Goal: Transaction & Acquisition: Purchase product/service

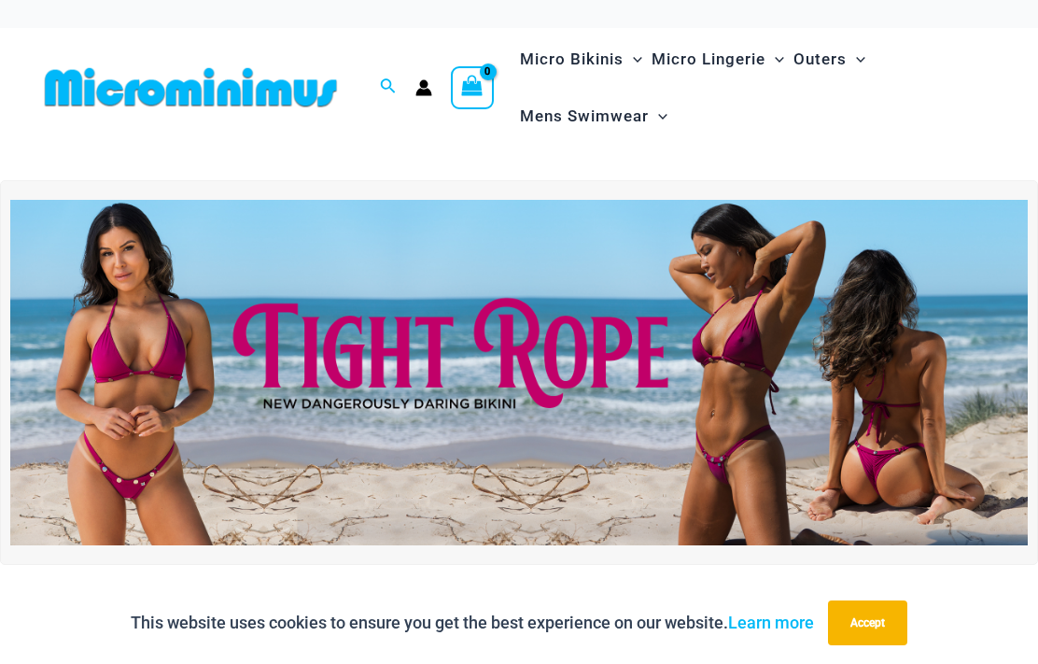
click at [462, 365] on img at bounding box center [519, 372] width 1018 height 345
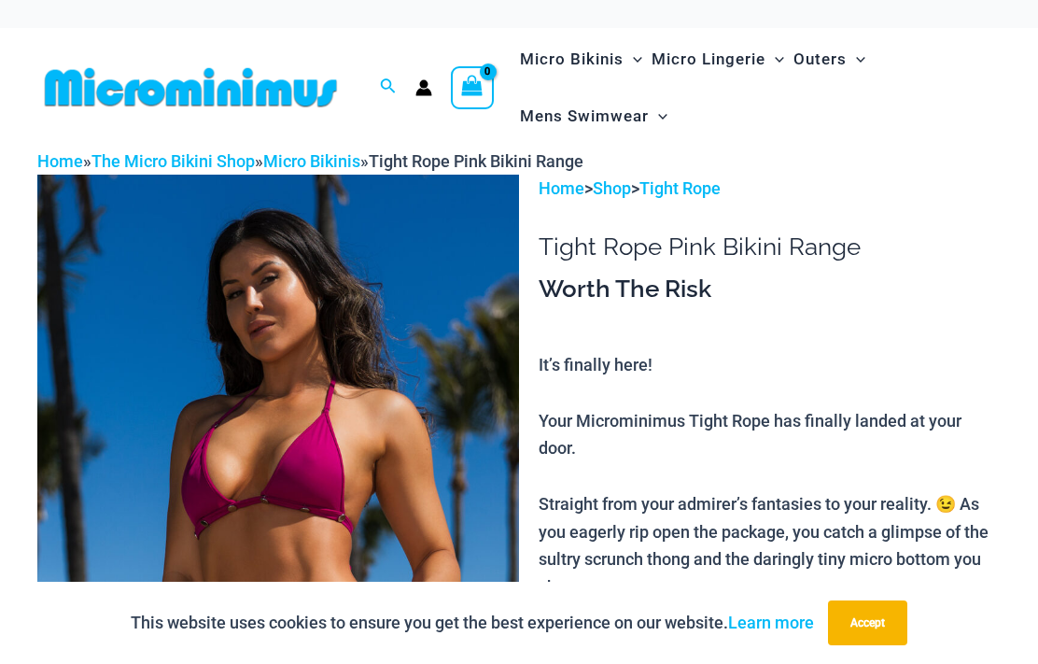
click at [314, 420] on img at bounding box center [278, 536] width 482 height 723
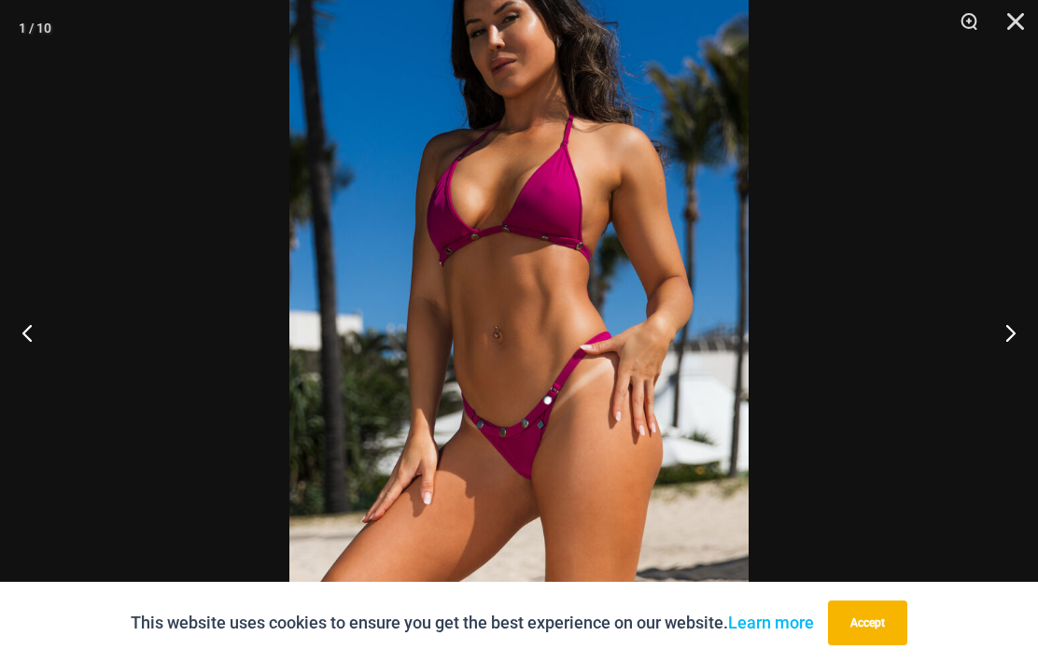
click at [869, 612] on button "Accept" at bounding box center [867, 622] width 79 height 45
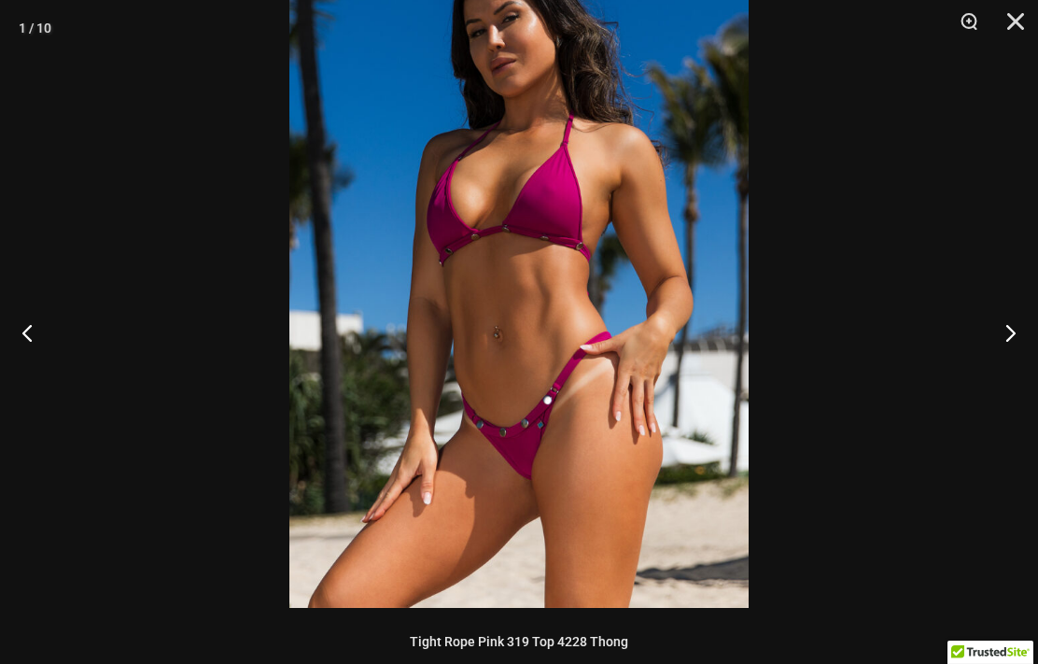
click at [1009, 329] on button "Next" at bounding box center [1003, 332] width 70 height 93
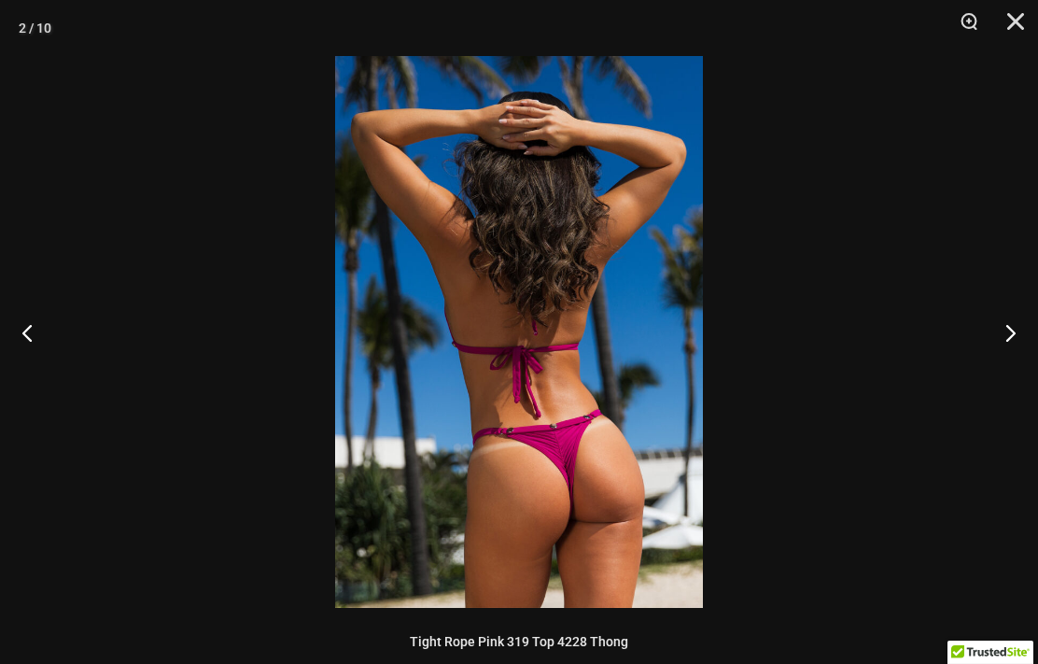
click at [1010, 339] on button "Next" at bounding box center [1003, 332] width 70 height 93
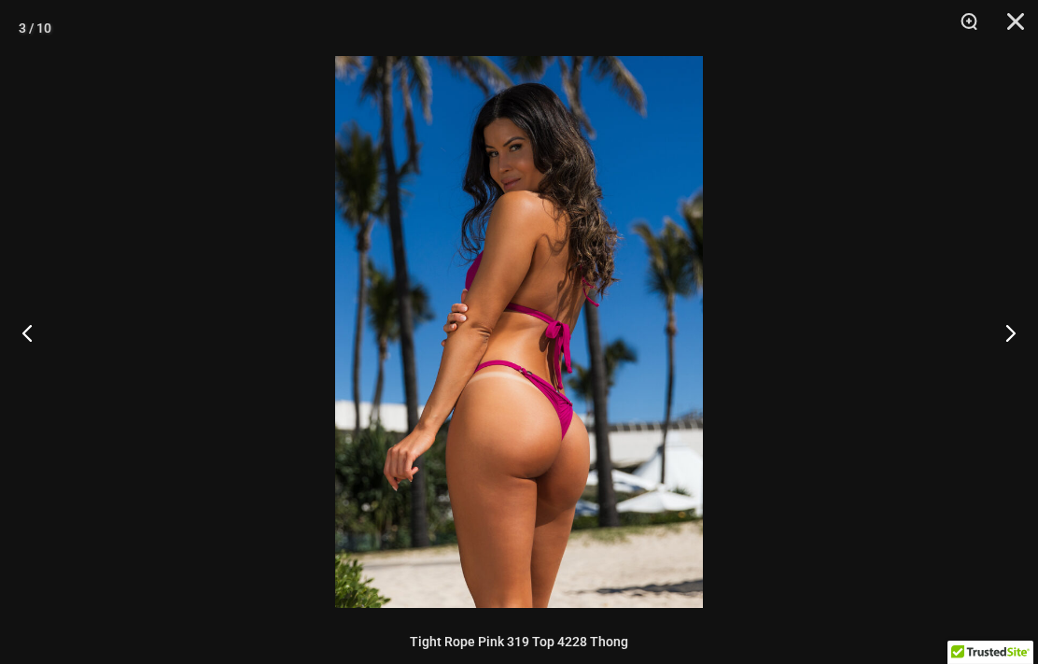
click at [1007, 332] on button "Next" at bounding box center [1003, 332] width 70 height 93
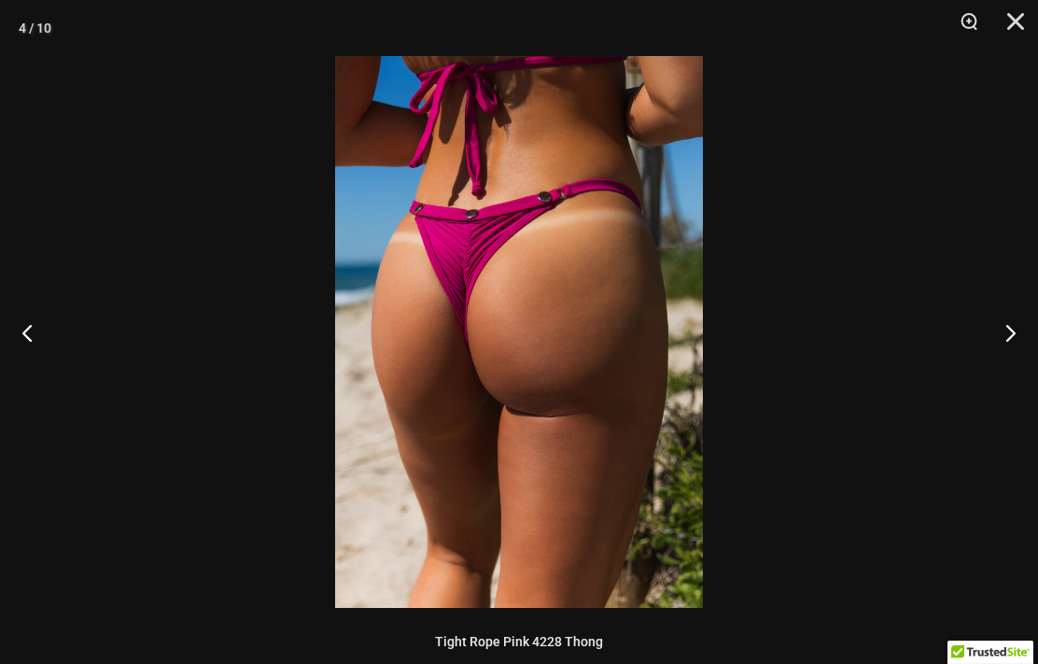
click at [1009, 332] on button "Next" at bounding box center [1003, 332] width 70 height 93
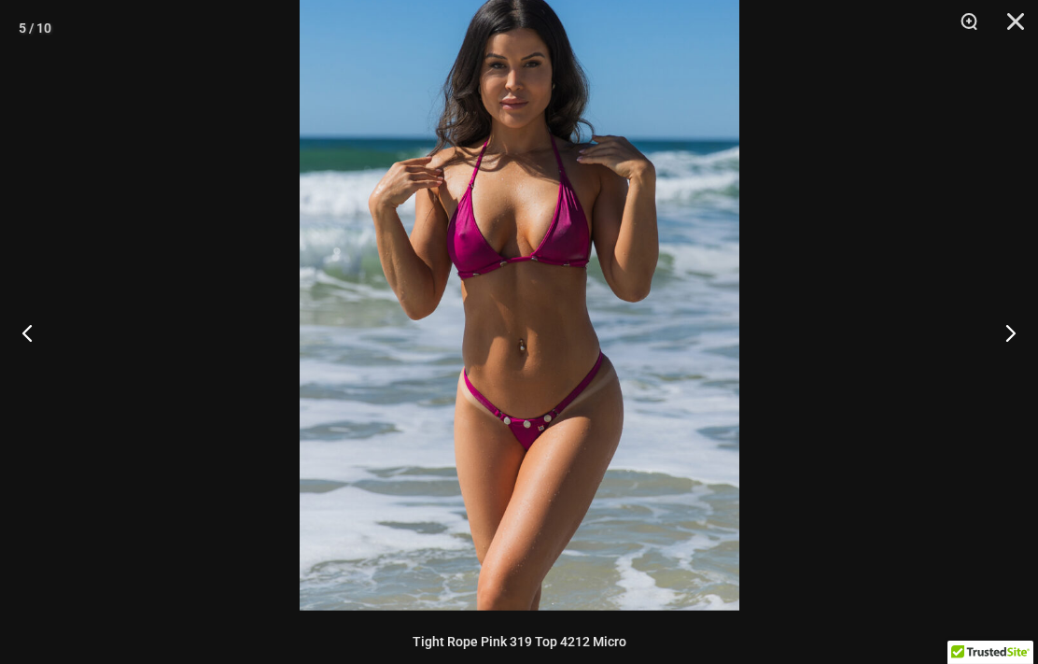
click at [1005, 337] on button "Next" at bounding box center [1003, 332] width 70 height 93
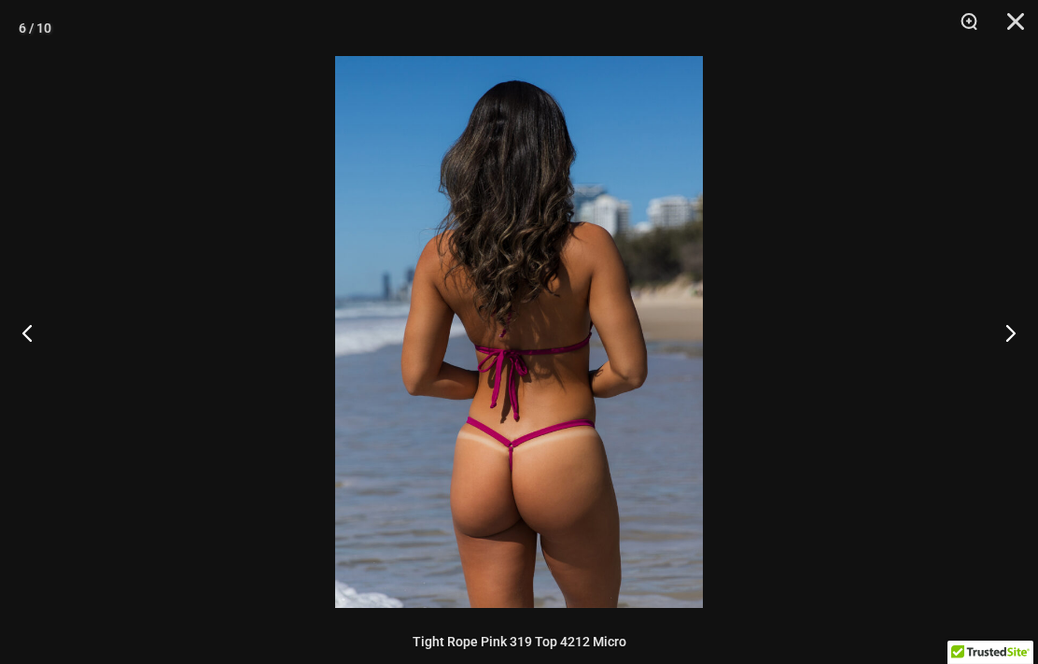
click at [1002, 350] on button "Next" at bounding box center [1003, 332] width 70 height 93
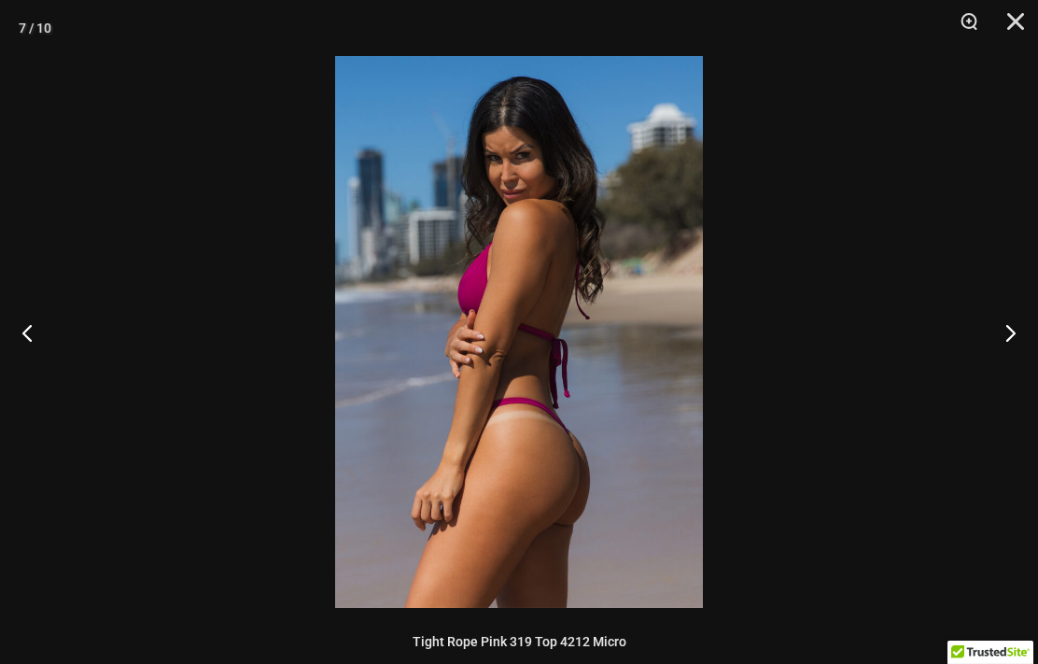
click at [1006, 337] on button "Next" at bounding box center [1003, 332] width 70 height 93
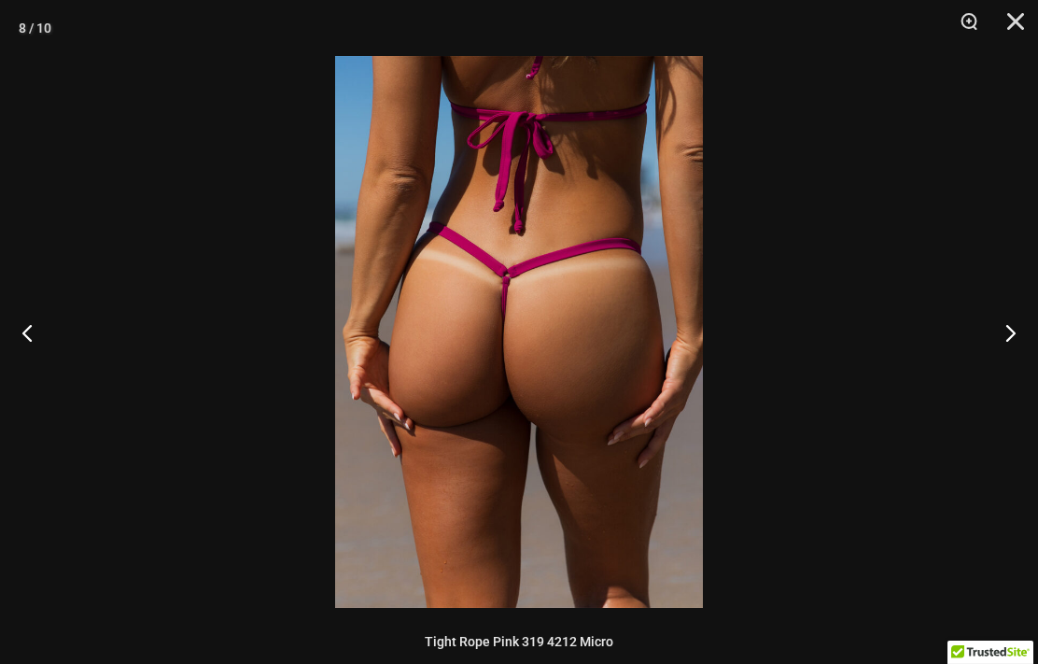
click at [1002, 344] on button "Next" at bounding box center [1003, 332] width 70 height 93
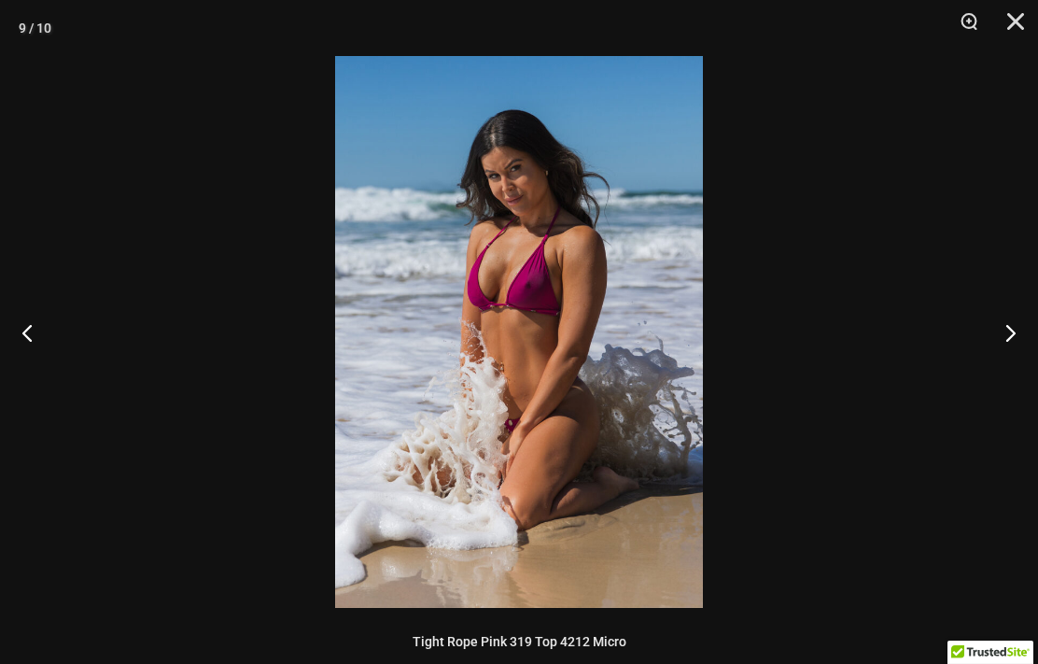
click at [1004, 347] on button "Next" at bounding box center [1003, 332] width 70 height 93
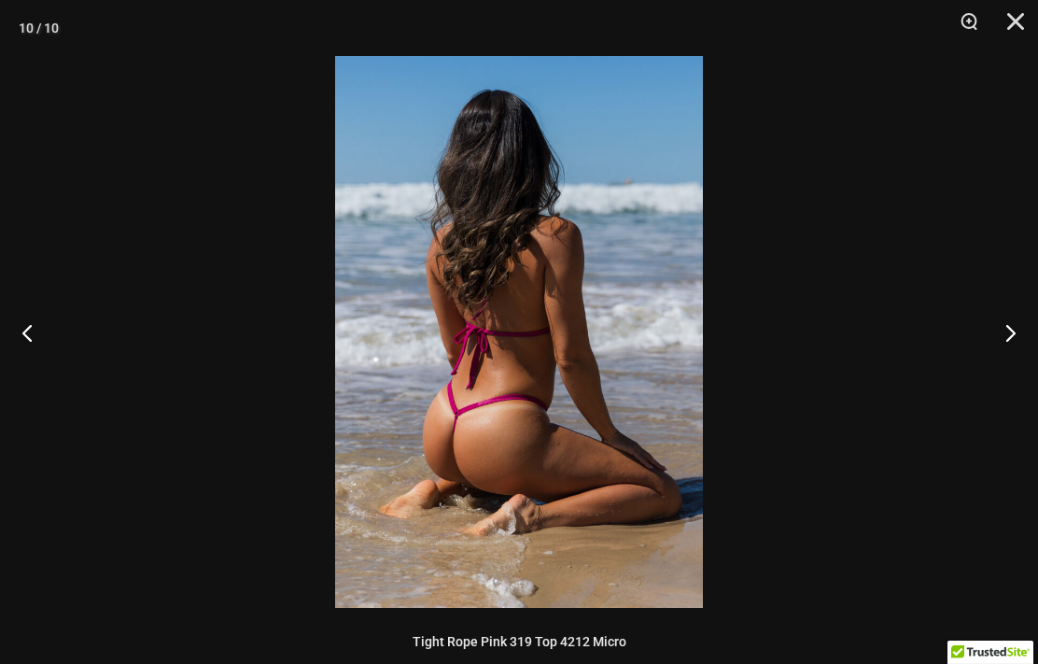
click at [995, 345] on button "Next" at bounding box center [1003, 332] width 70 height 93
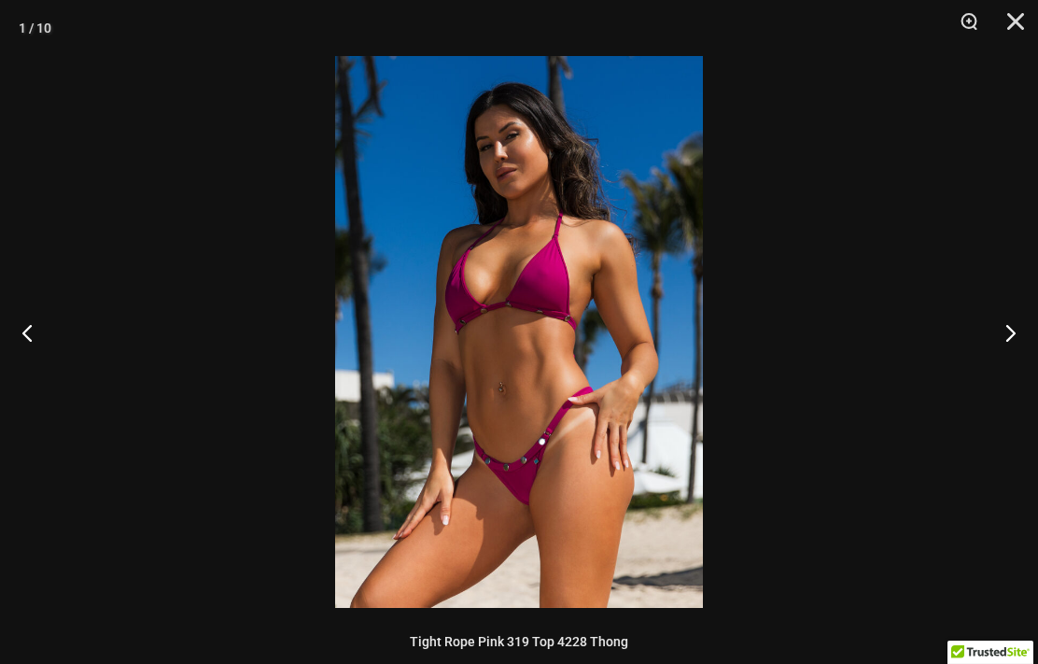
click at [1007, 355] on button "Next" at bounding box center [1003, 332] width 70 height 93
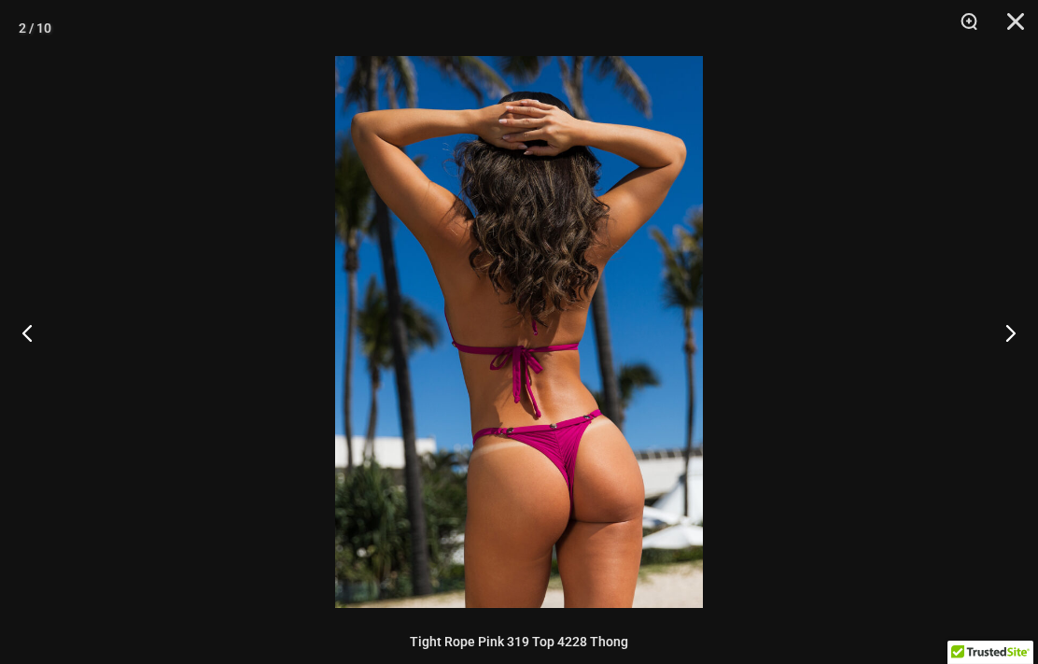
click at [1014, 26] on button "Close" at bounding box center [1009, 28] width 47 height 56
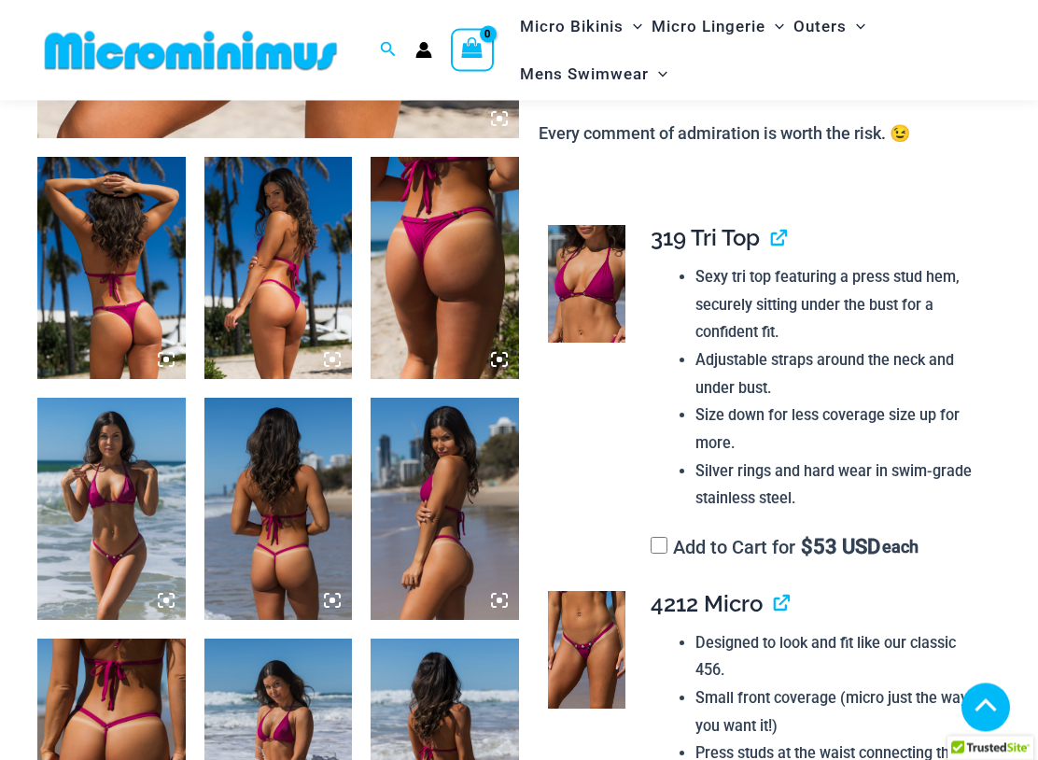
scroll to position [740, 0]
click at [586, 270] on img at bounding box center [587, 284] width 78 height 118
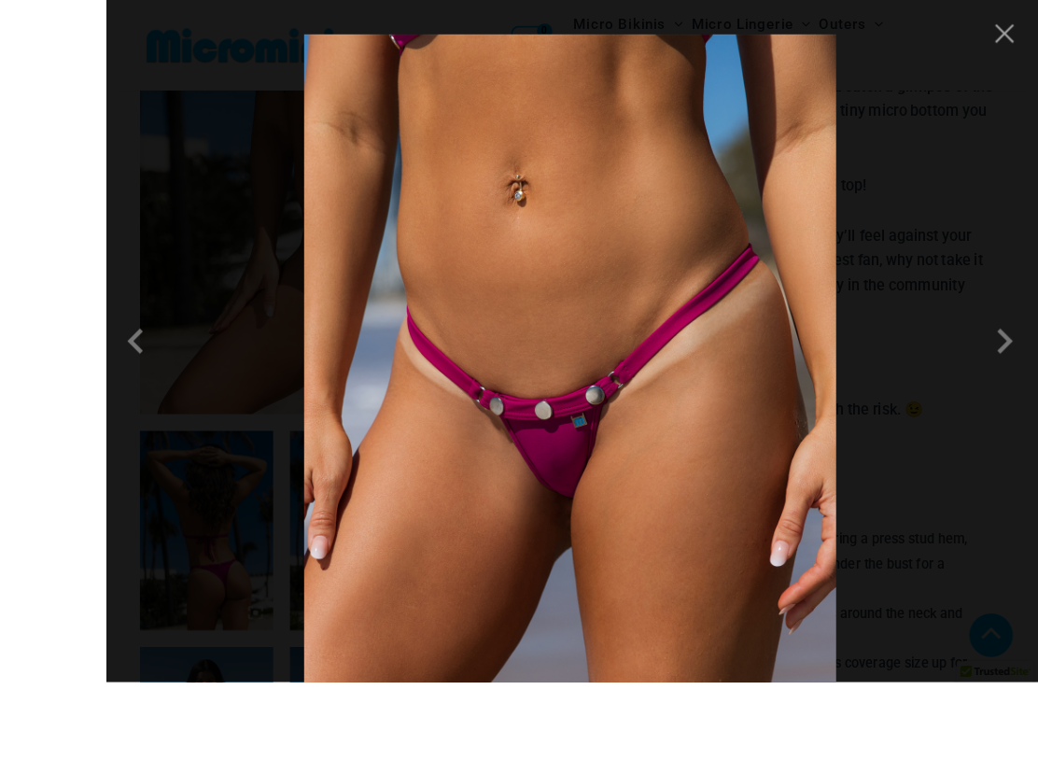
scroll to position [581, 0]
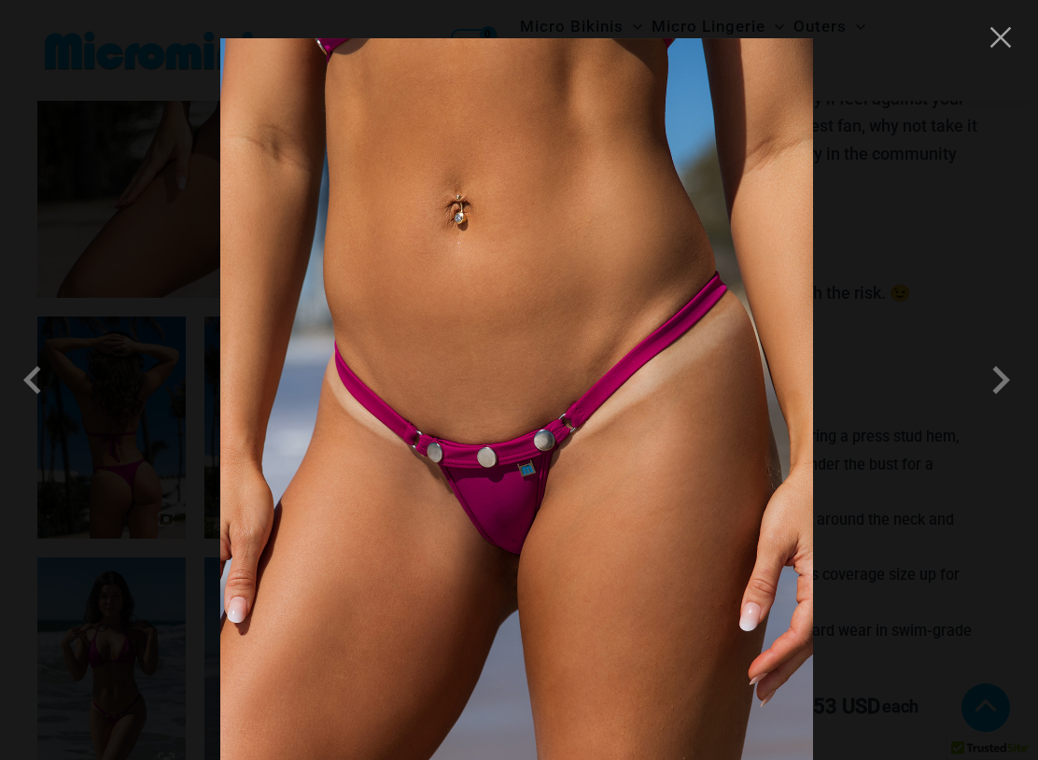
click at [992, 378] on span at bounding box center [1001, 380] width 56 height 56
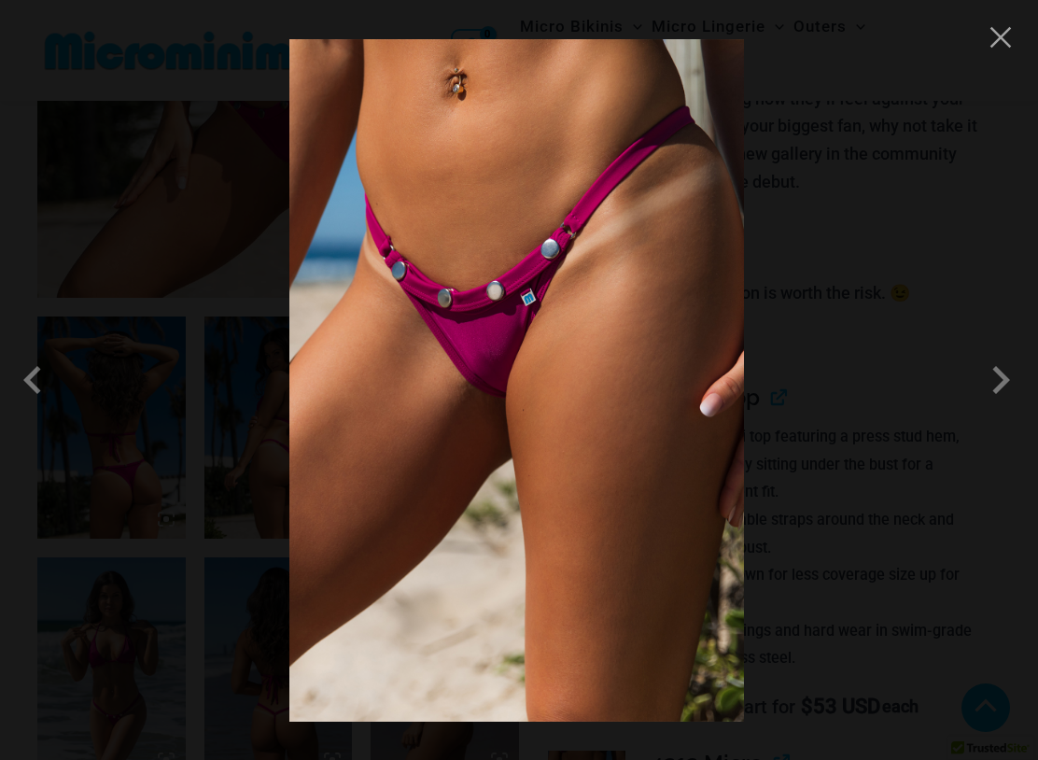
click at [1005, 381] on span at bounding box center [1001, 380] width 56 height 56
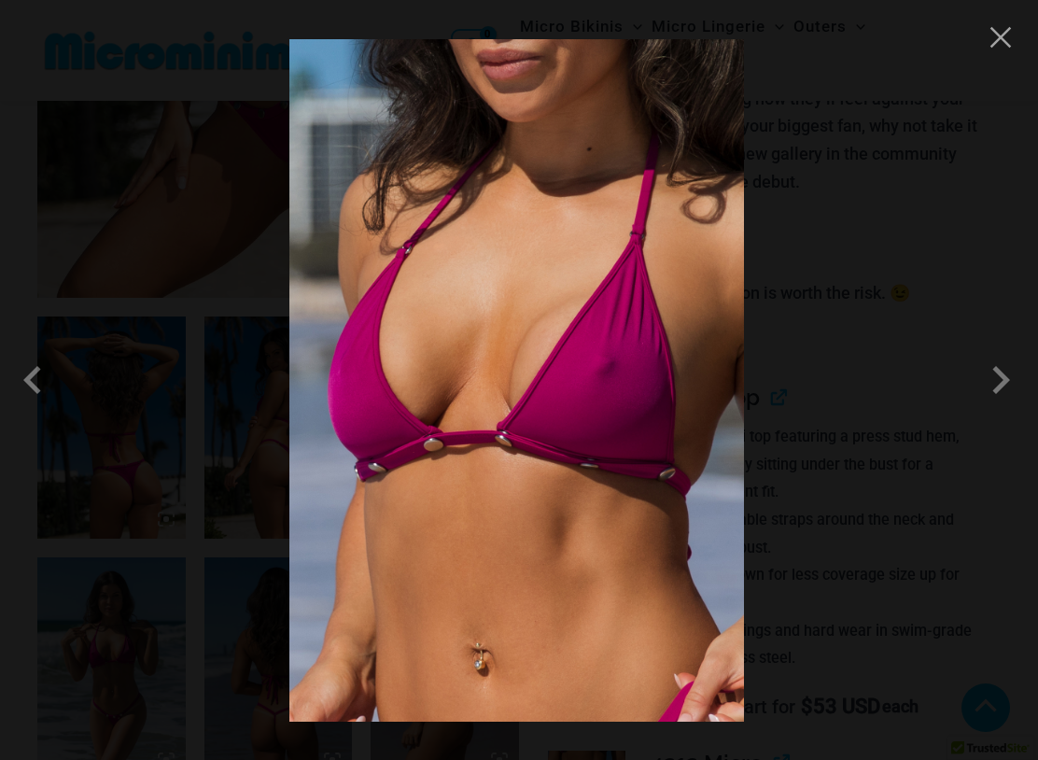
click at [994, 375] on span at bounding box center [1001, 380] width 56 height 56
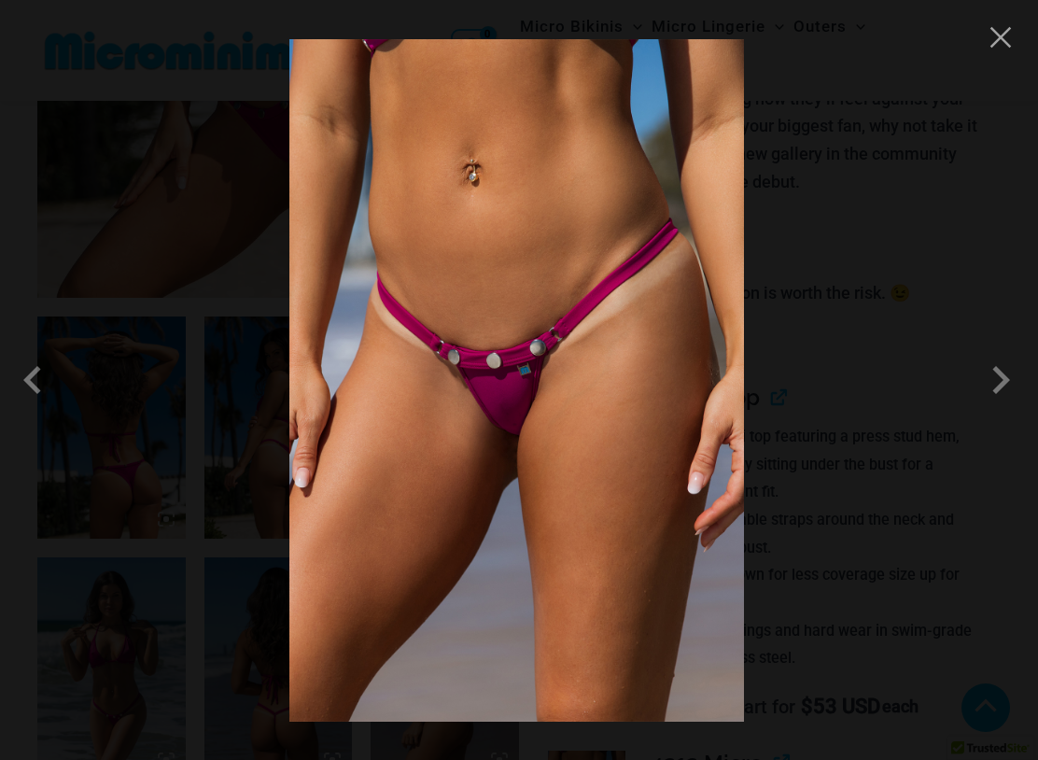
click at [995, 380] on span at bounding box center [1001, 380] width 56 height 56
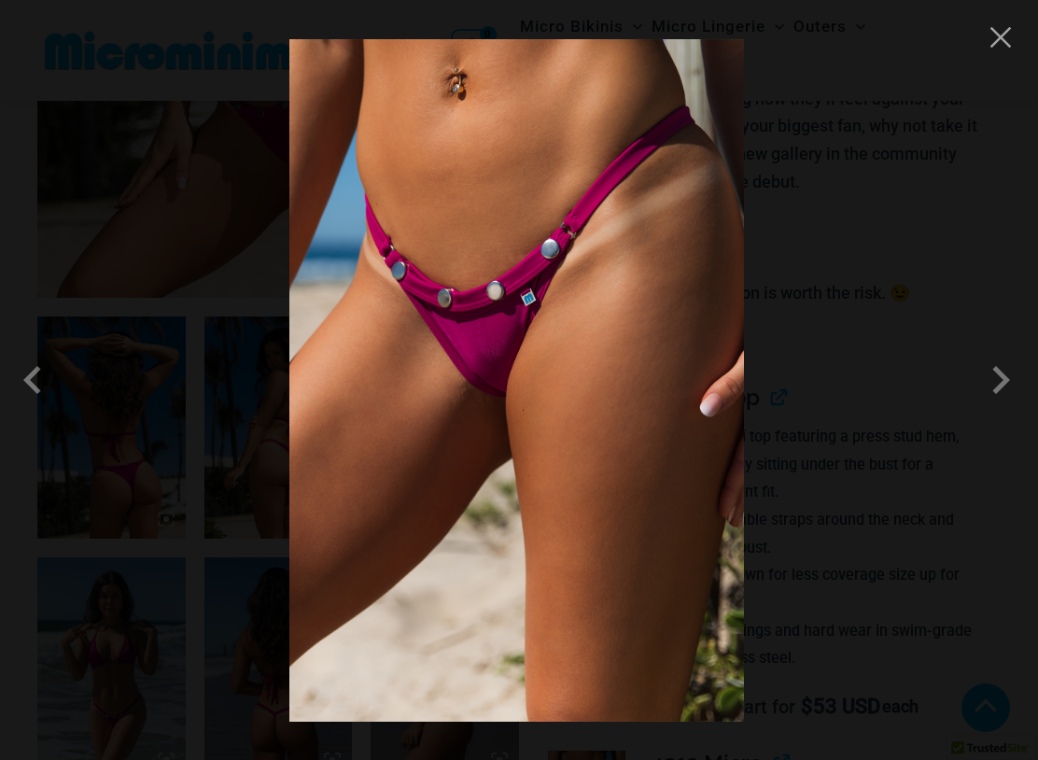
click at [1000, 45] on button "Close" at bounding box center [1001, 37] width 28 height 28
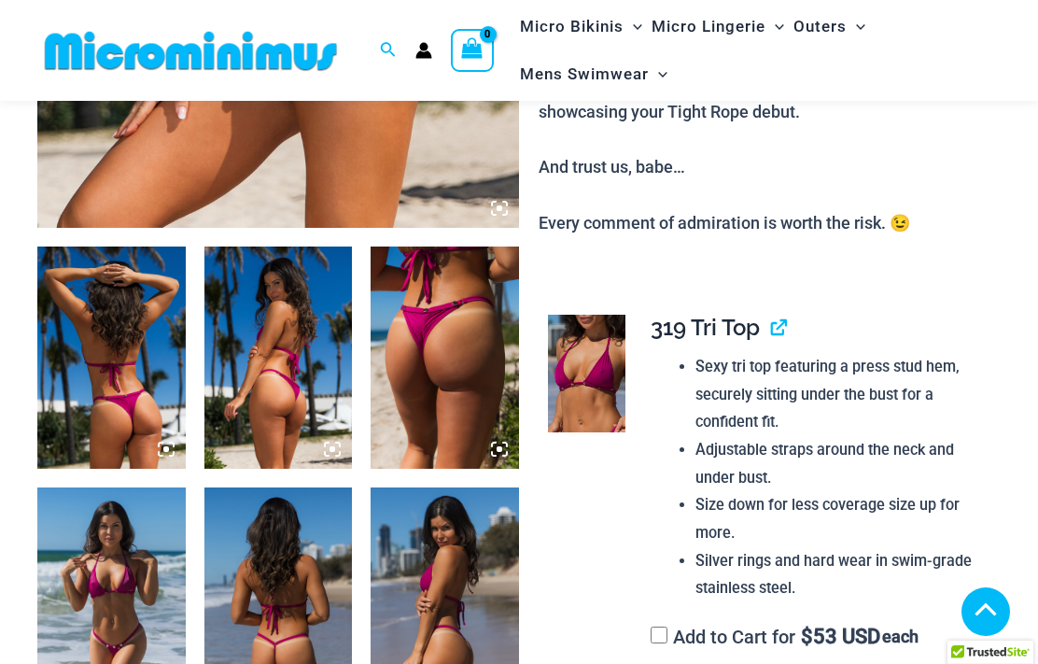
scroll to position [640, 0]
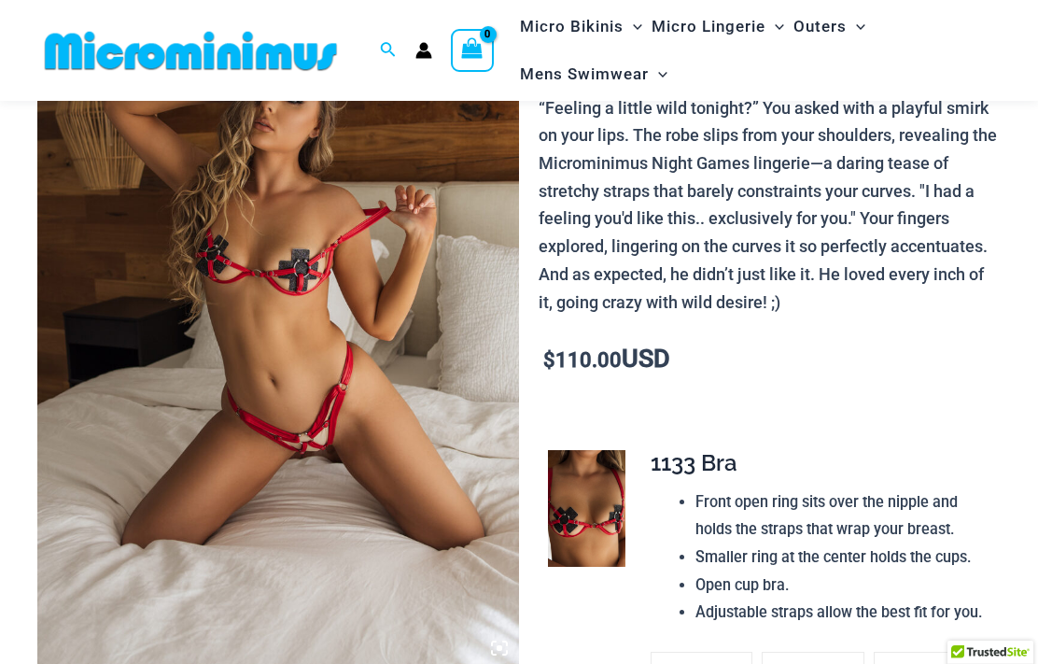
scroll to position [208, 0]
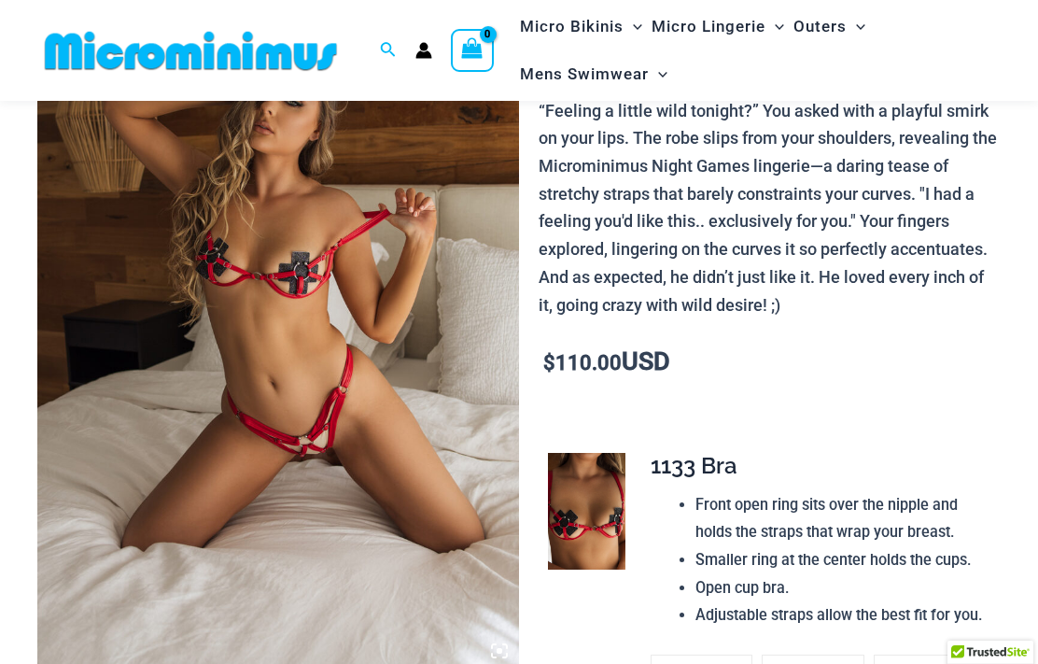
click at [284, 355] on img at bounding box center [278, 309] width 482 height 723
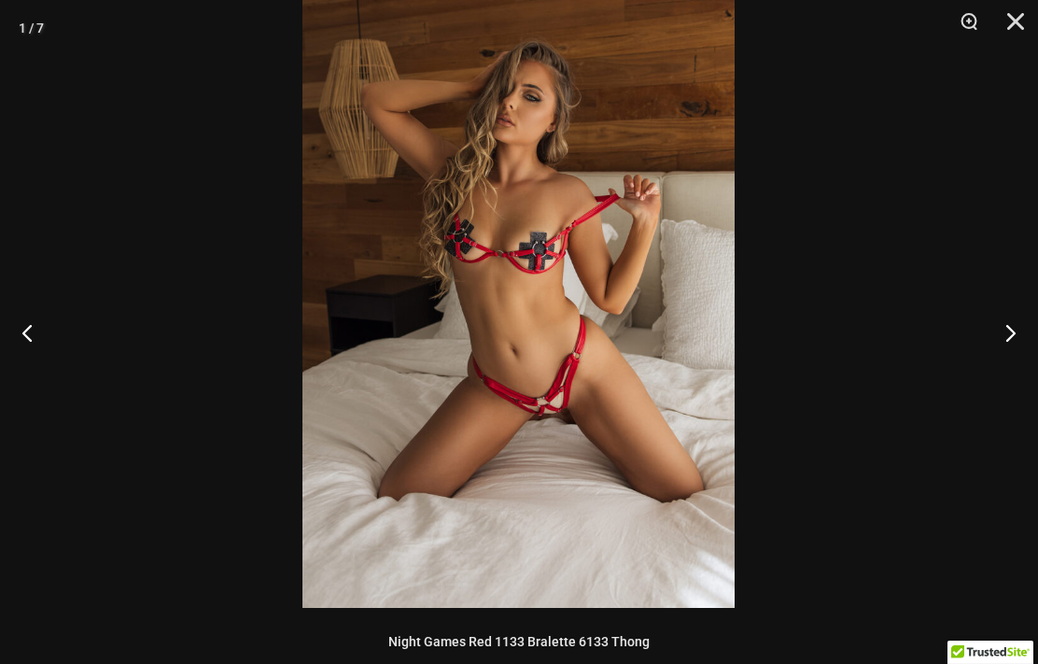
click at [1000, 323] on button "Next" at bounding box center [1003, 332] width 70 height 93
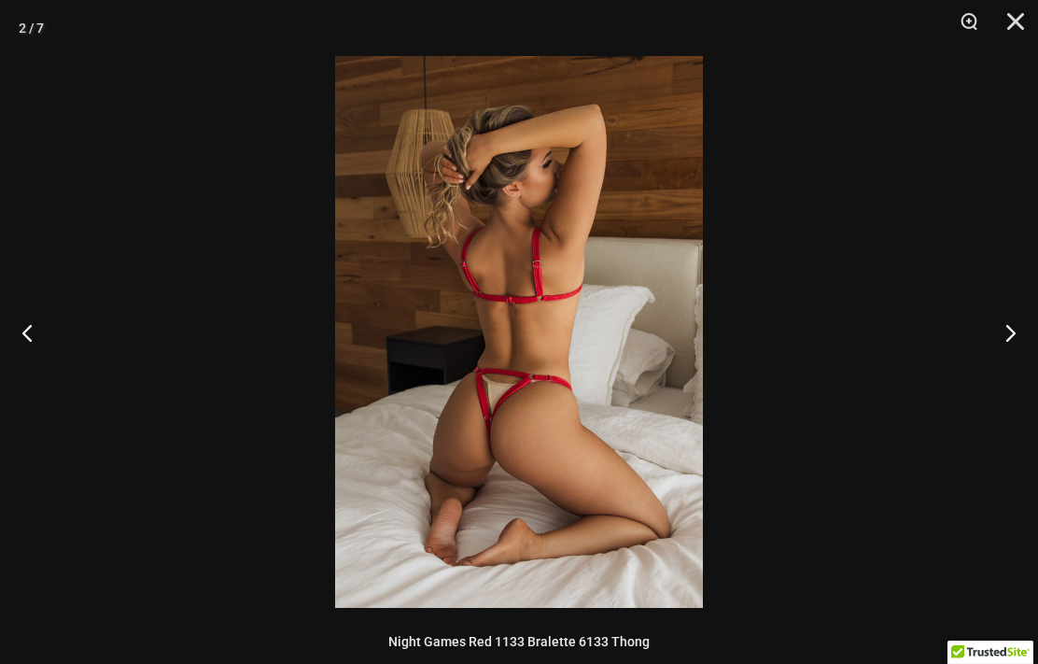
click at [1000, 340] on button "Next" at bounding box center [1003, 332] width 70 height 93
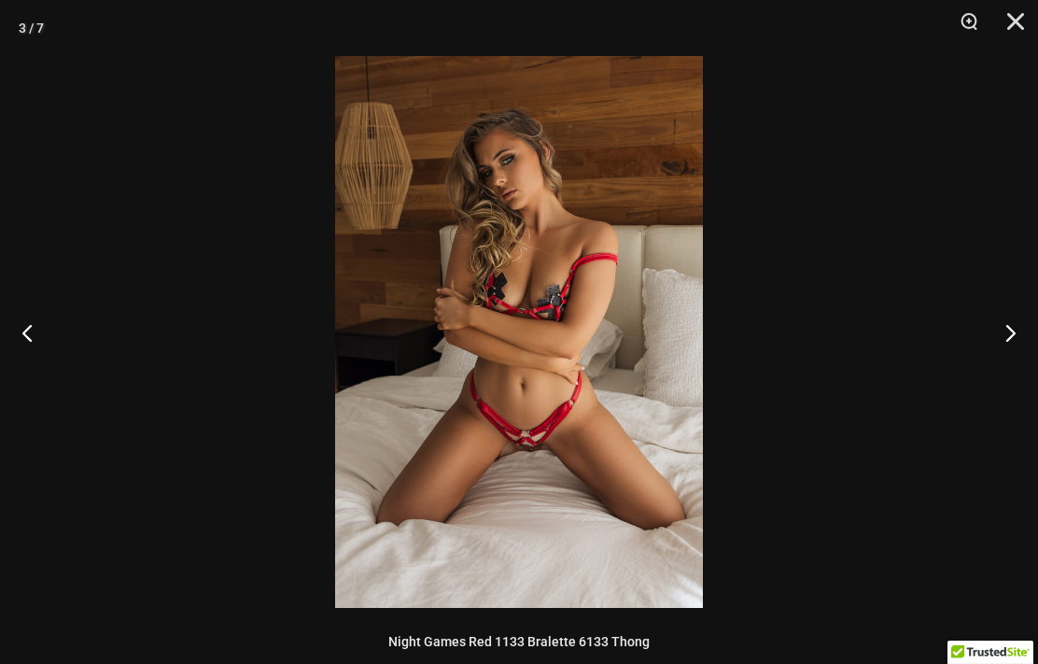
click at [995, 335] on button "Next" at bounding box center [1003, 332] width 70 height 93
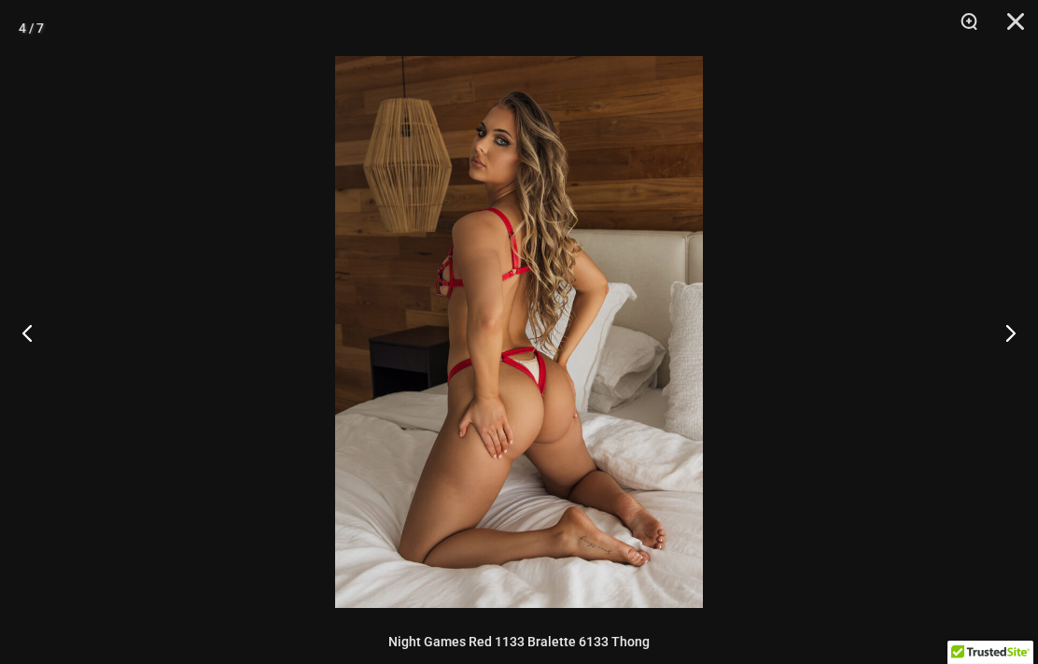
click at [1000, 327] on button "Next" at bounding box center [1003, 332] width 70 height 93
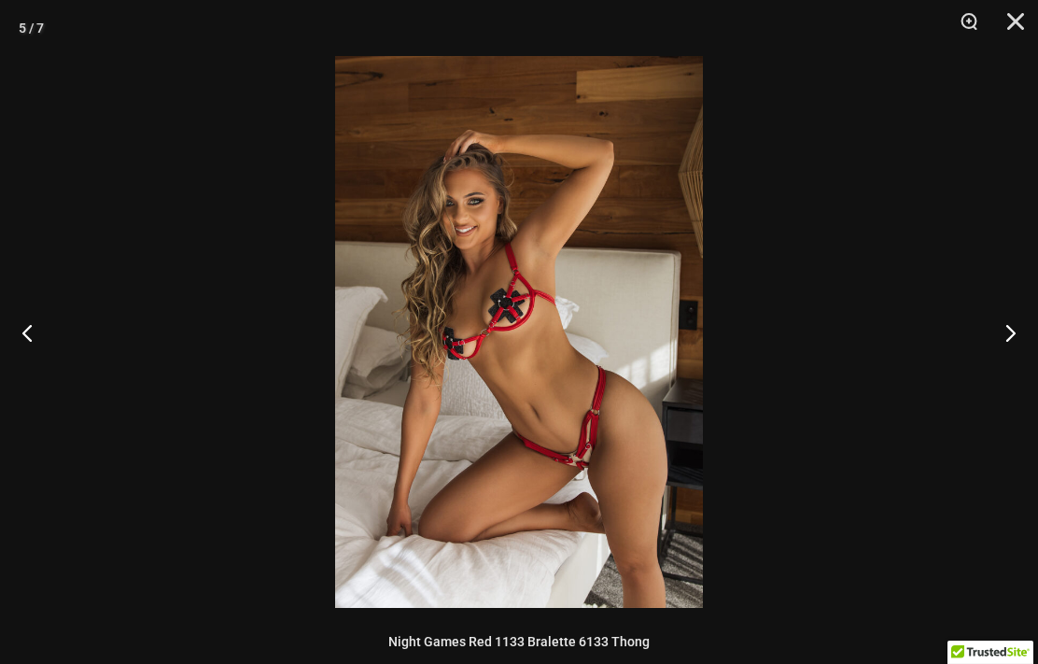
click at [1006, 331] on button "Next" at bounding box center [1003, 332] width 70 height 93
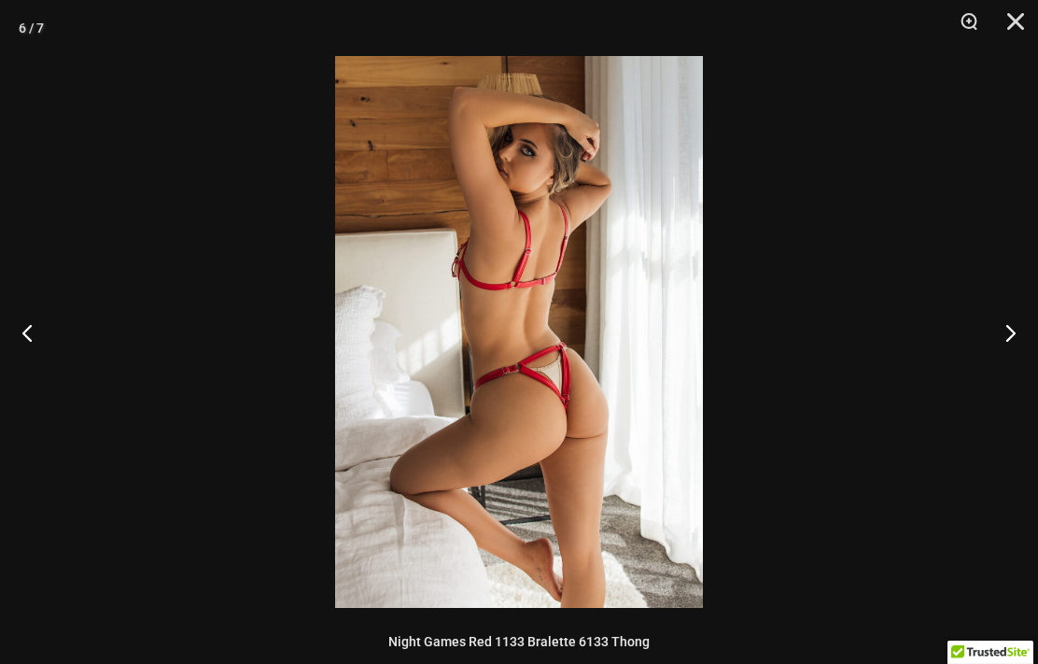
click at [1008, 333] on button "Next" at bounding box center [1003, 332] width 70 height 93
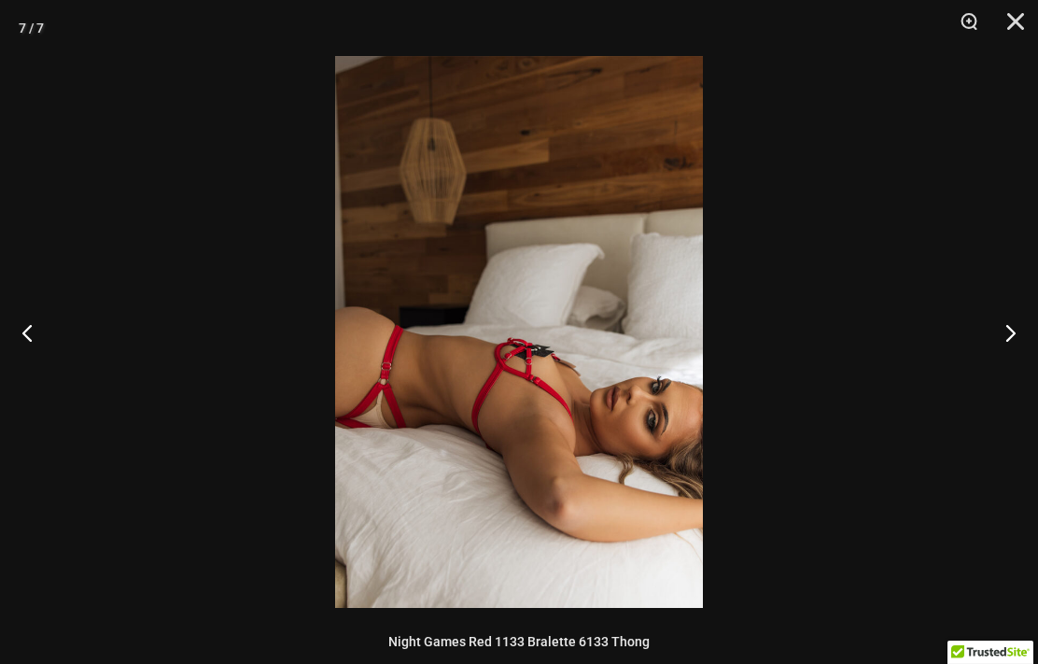
click at [1011, 333] on button "Next" at bounding box center [1003, 332] width 70 height 93
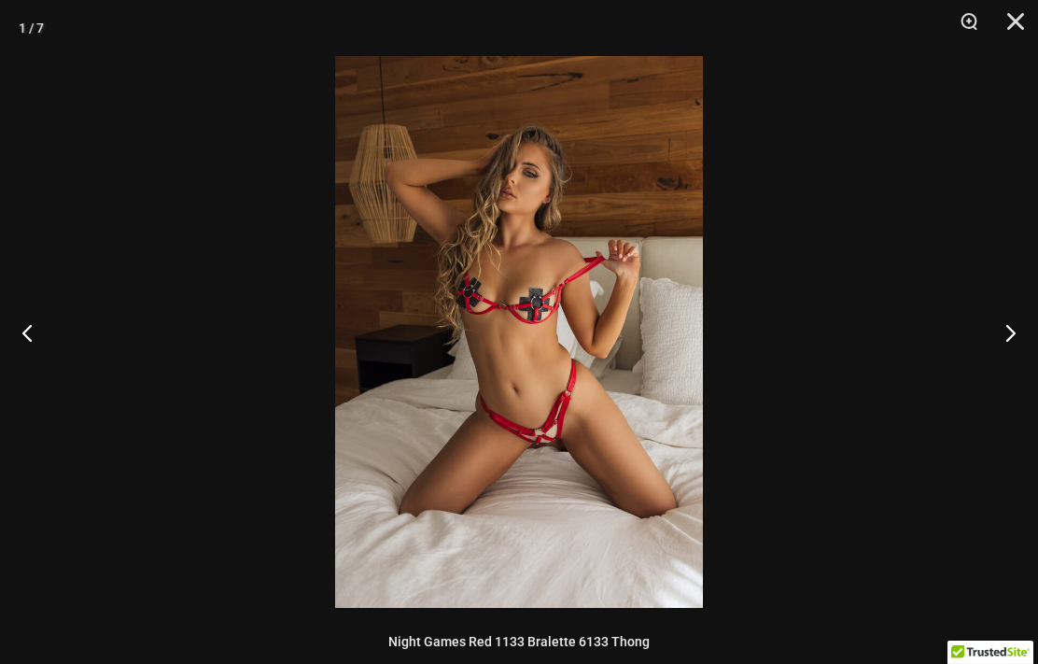
click at [1010, 329] on button "Next" at bounding box center [1003, 332] width 70 height 93
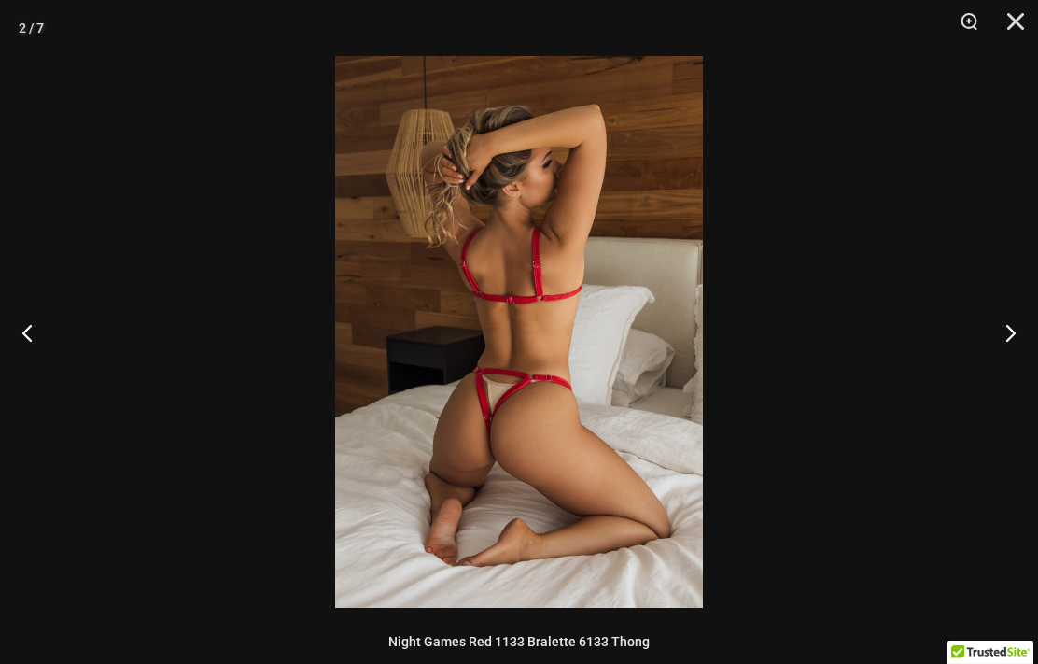
click at [1014, 16] on button "Close" at bounding box center [1009, 28] width 47 height 56
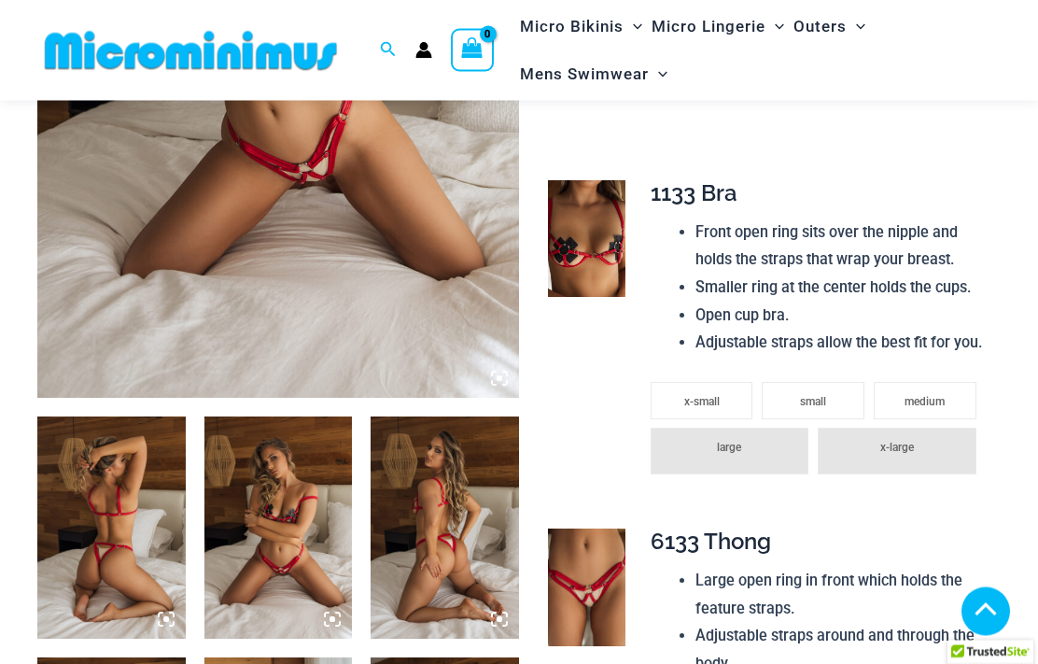
scroll to position [502, 0]
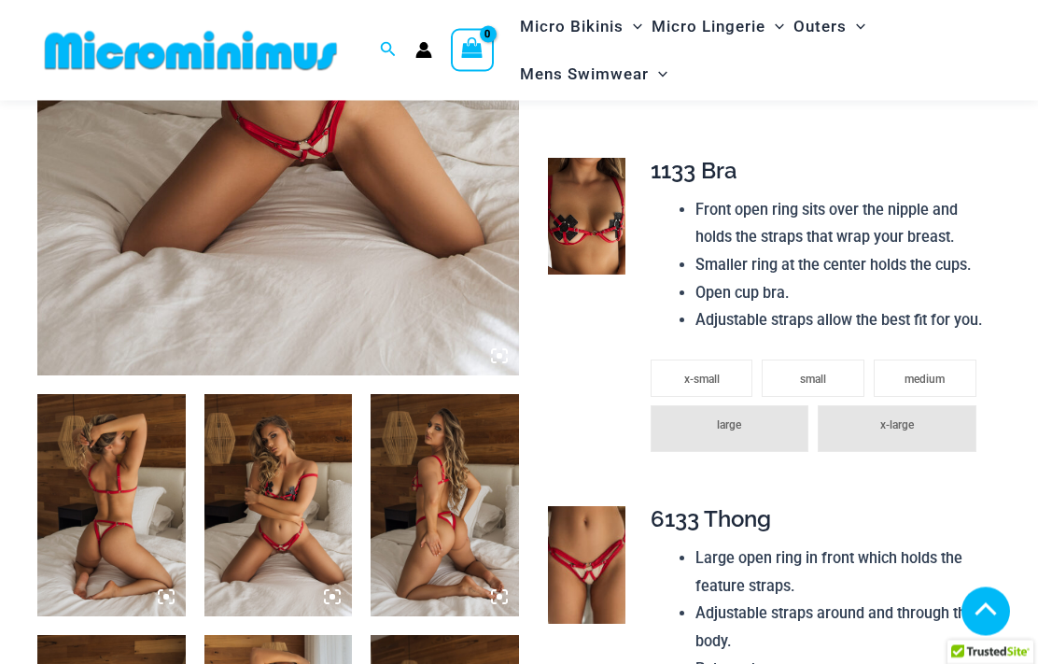
click at [588, 218] on img at bounding box center [587, 218] width 78 height 118
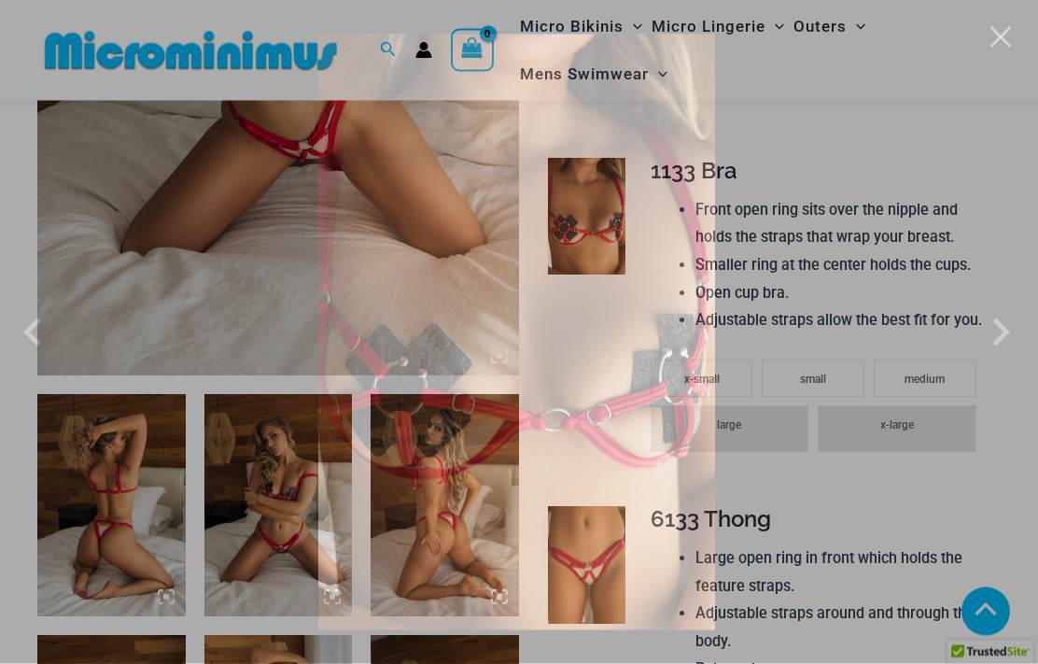
scroll to position [503, 0]
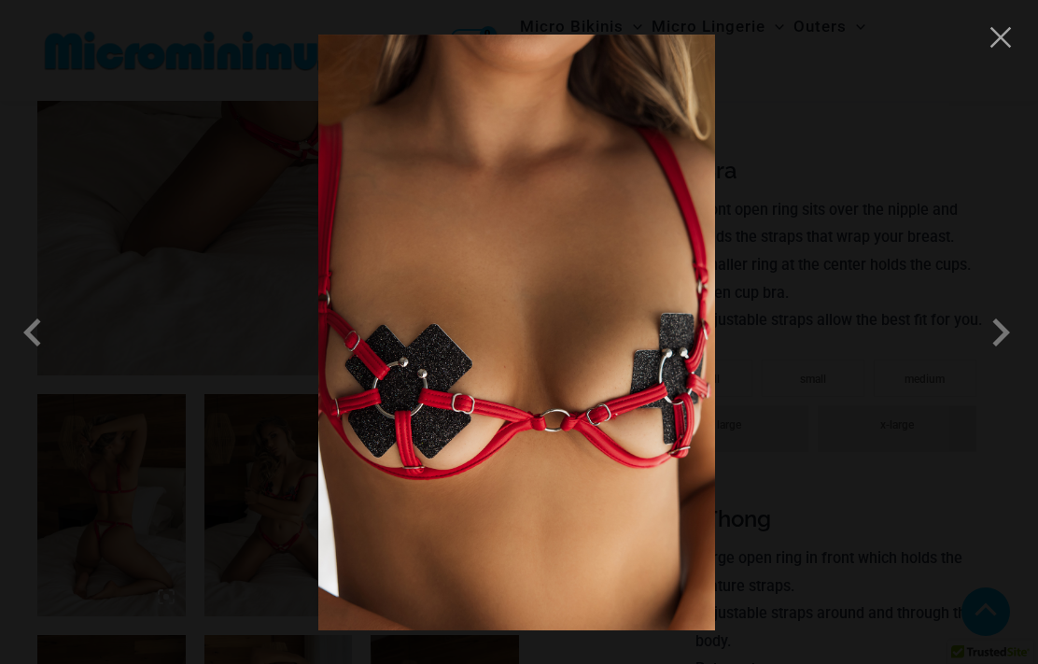
click at [1009, 321] on span at bounding box center [1001, 332] width 56 height 56
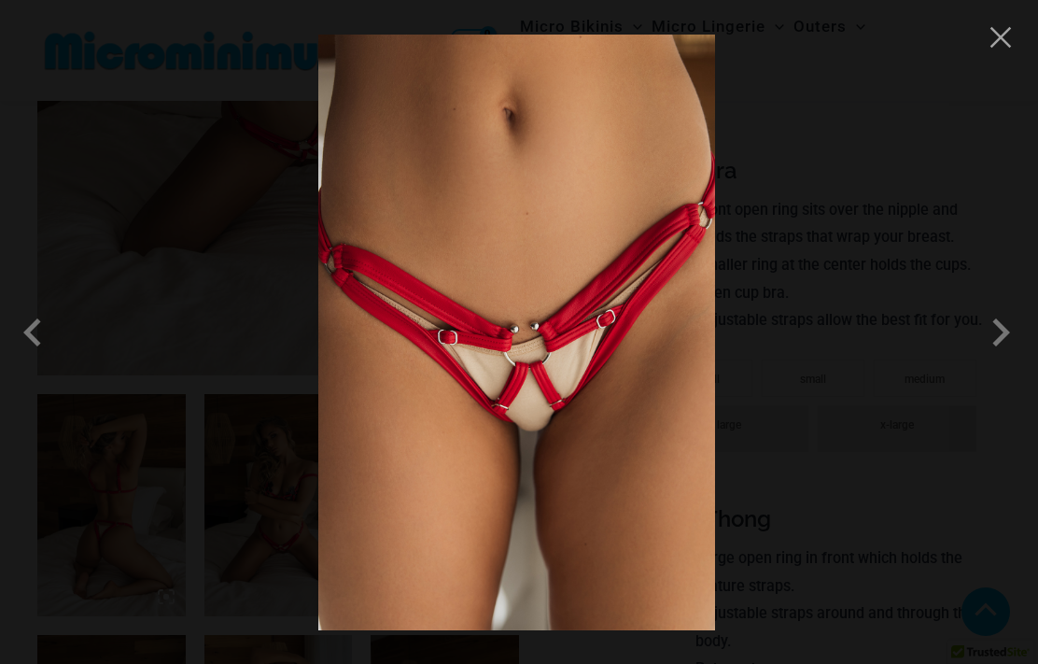
click at [1007, 339] on span at bounding box center [1001, 332] width 56 height 56
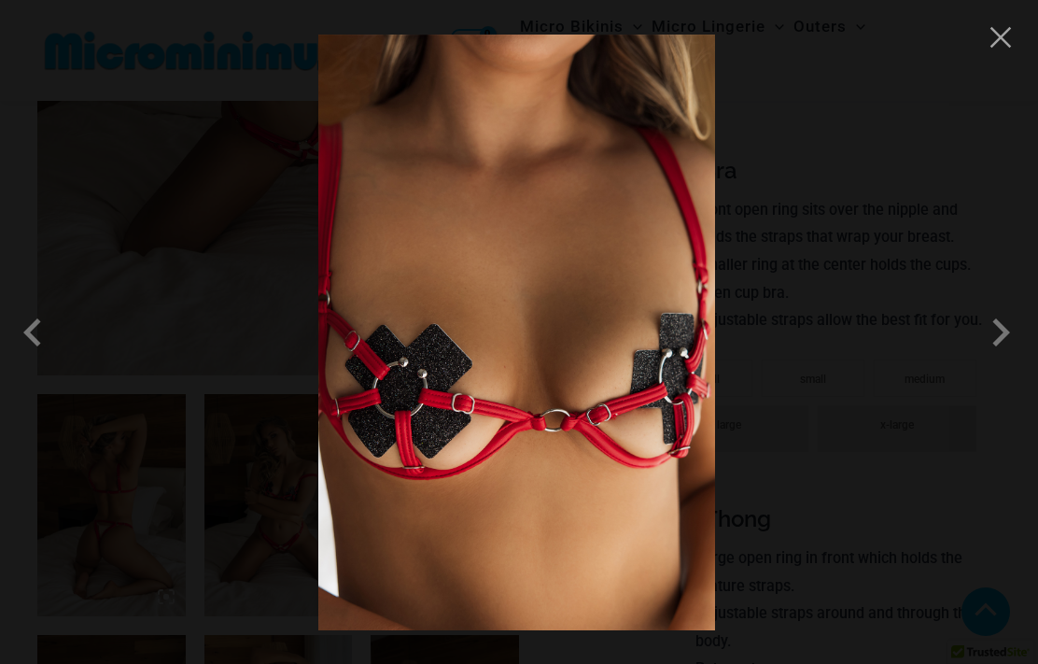
click at [1006, 35] on button "Close" at bounding box center [1001, 37] width 28 height 28
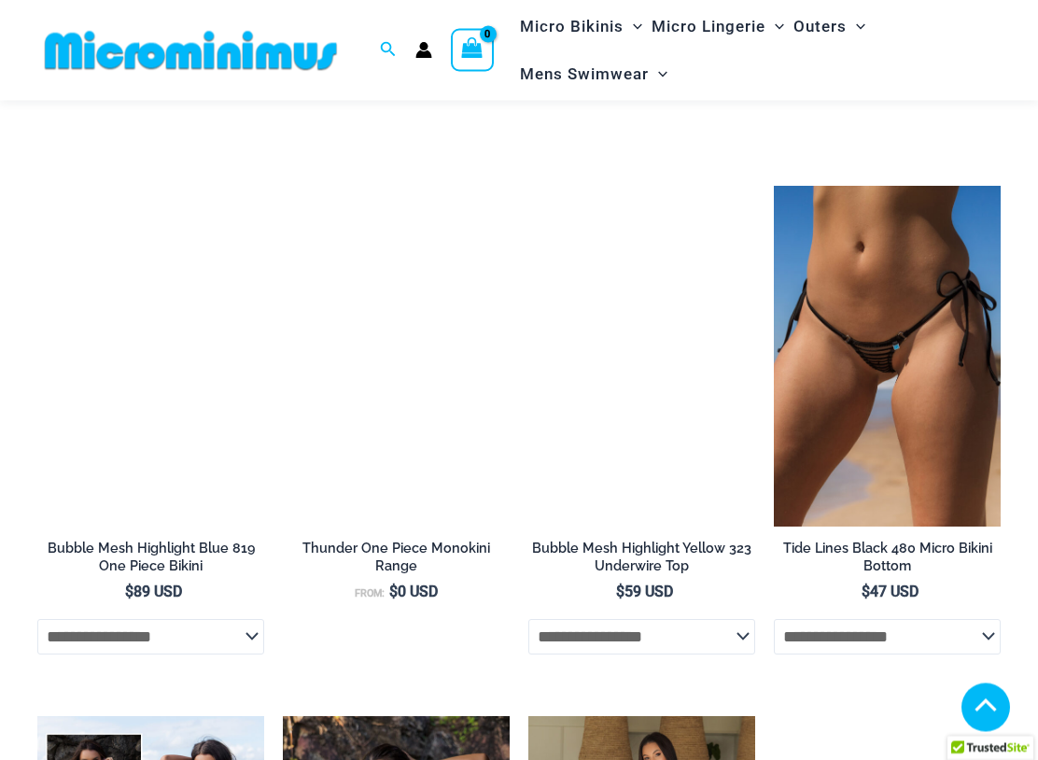
scroll to position [3177, 0]
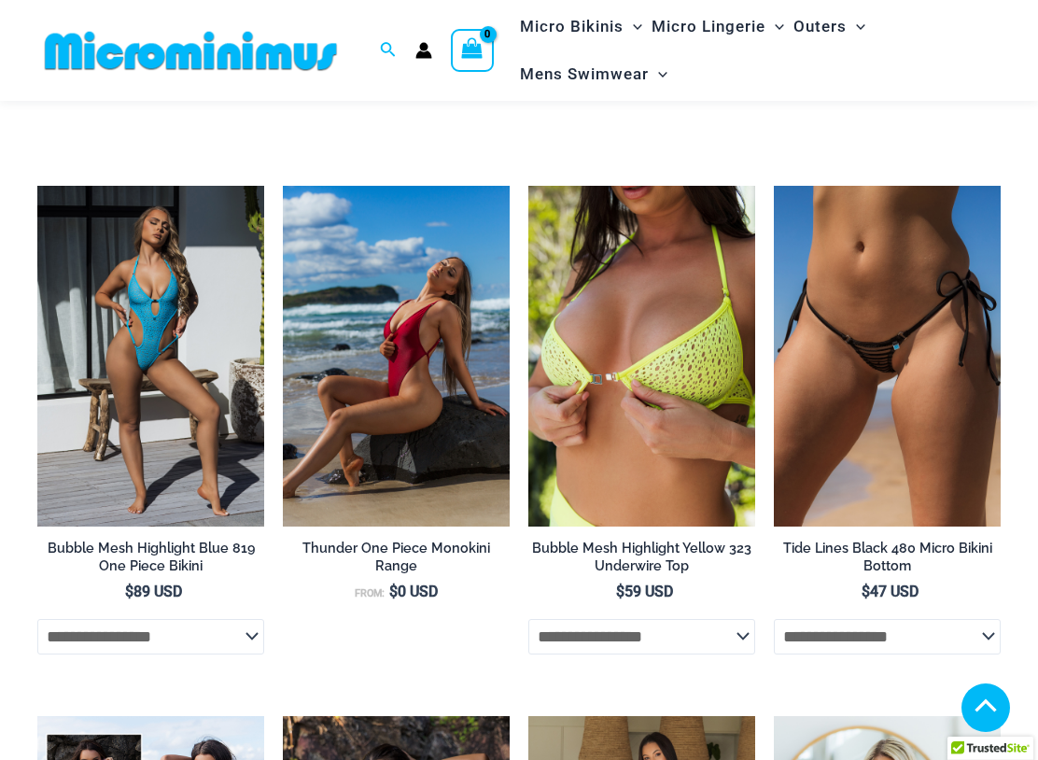
click at [774, 186] on img at bounding box center [774, 186] width 0 height 0
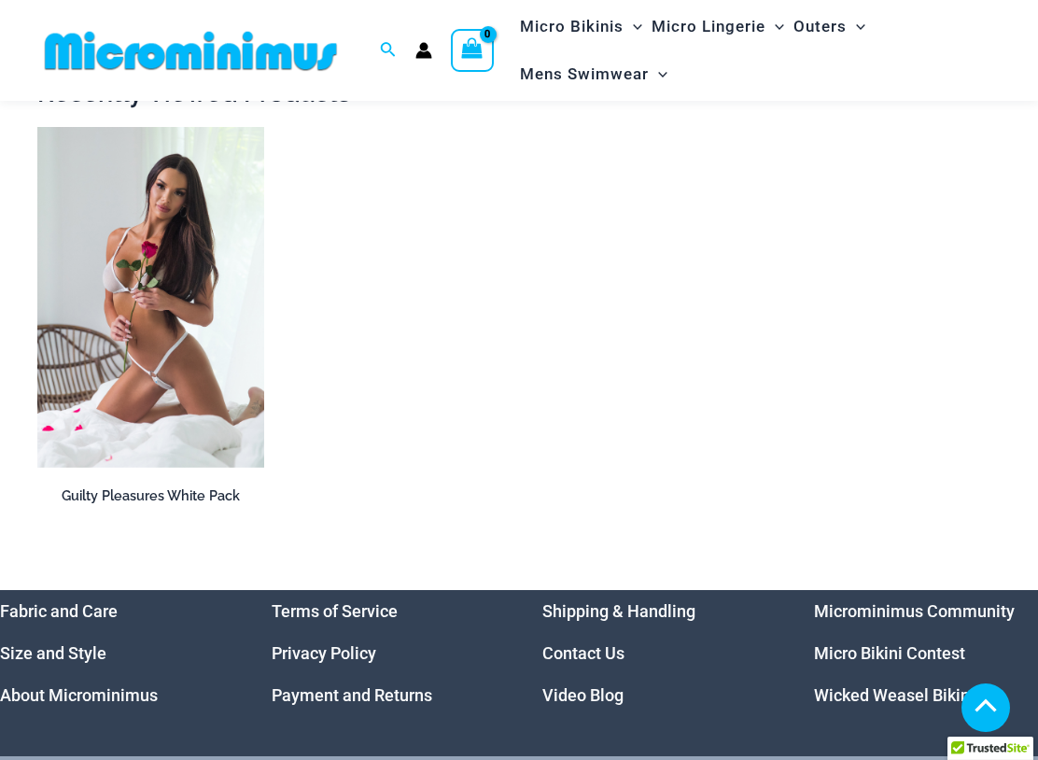
scroll to position [5401, 0]
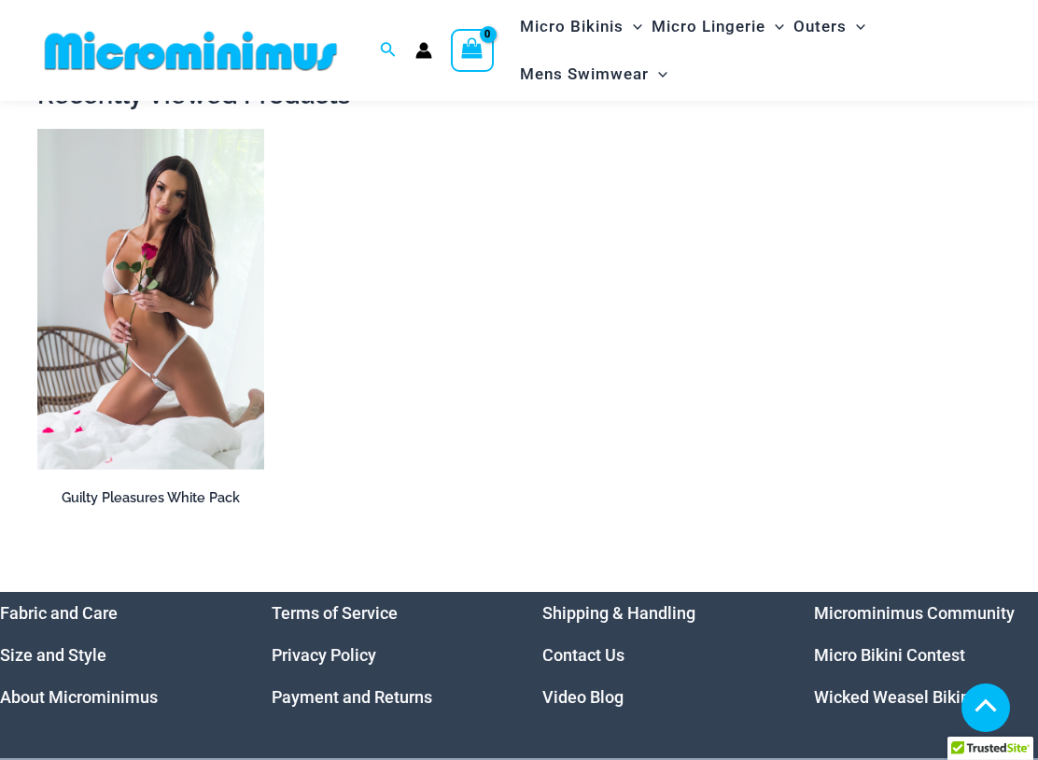
click at [37, 129] on img at bounding box center [37, 129] width 0 height 0
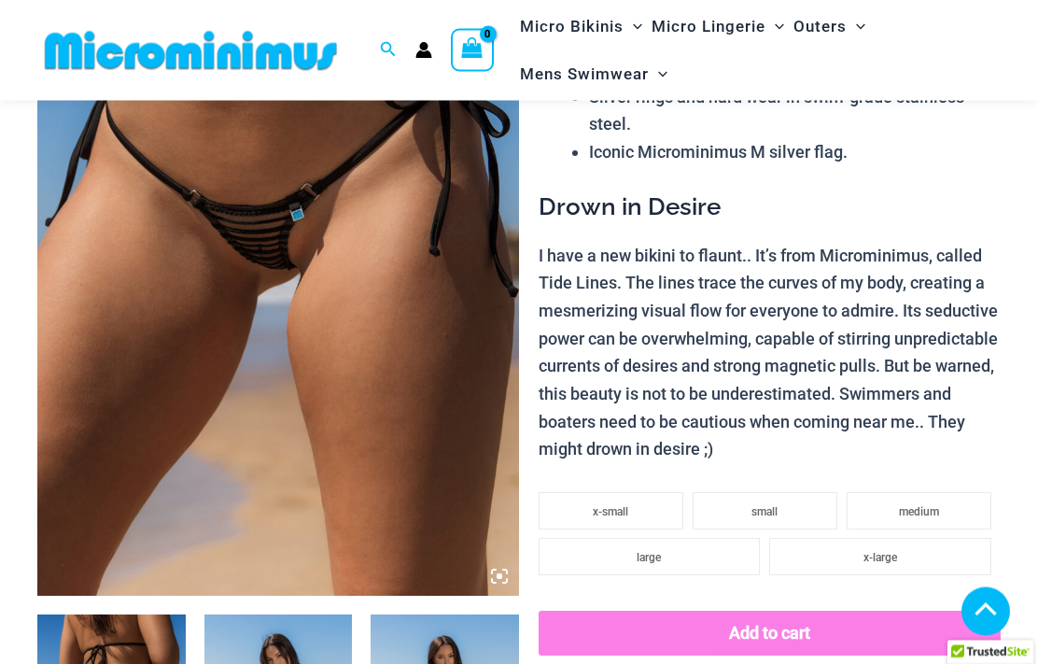
scroll to position [279, 0]
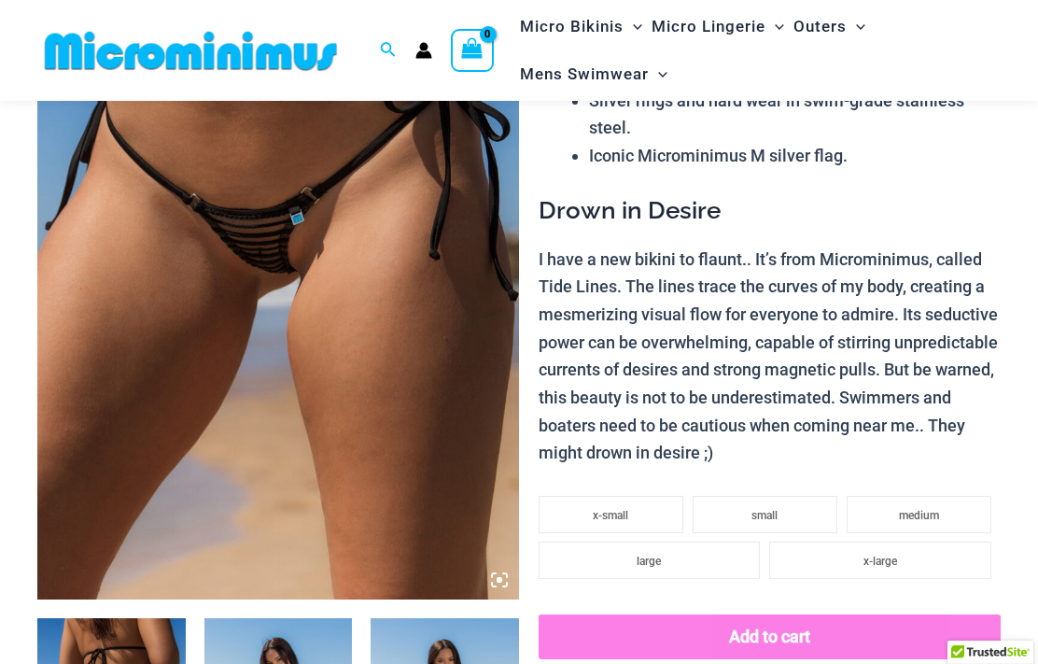
click at [283, 268] on img at bounding box center [278, 238] width 482 height 723
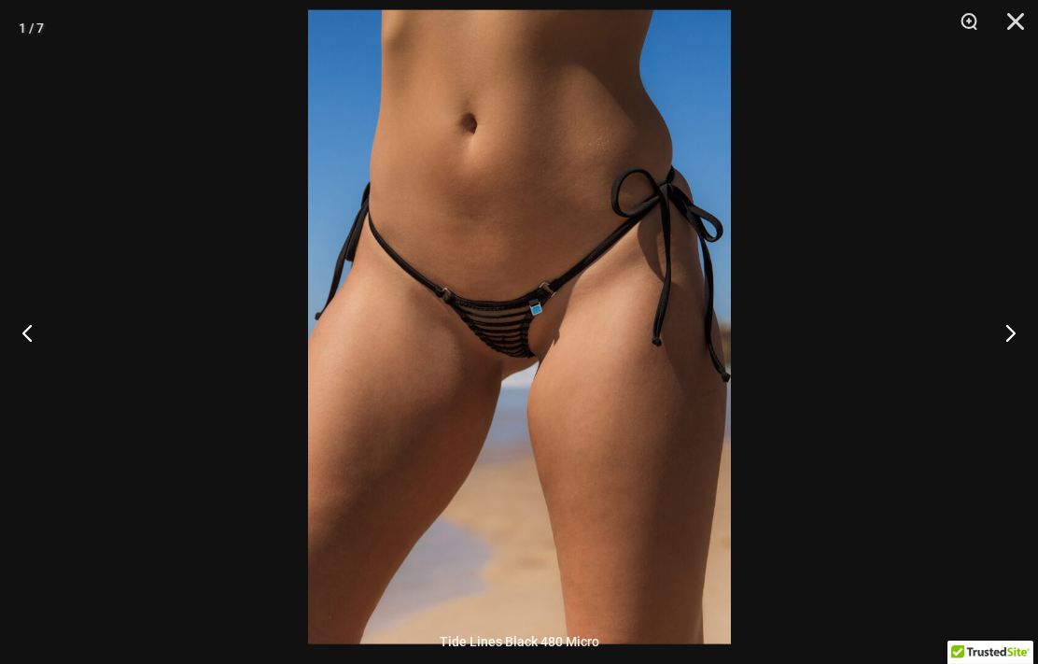
click at [1030, 28] on button "Close" at bounding box center [1009, 28] width 47 height 56
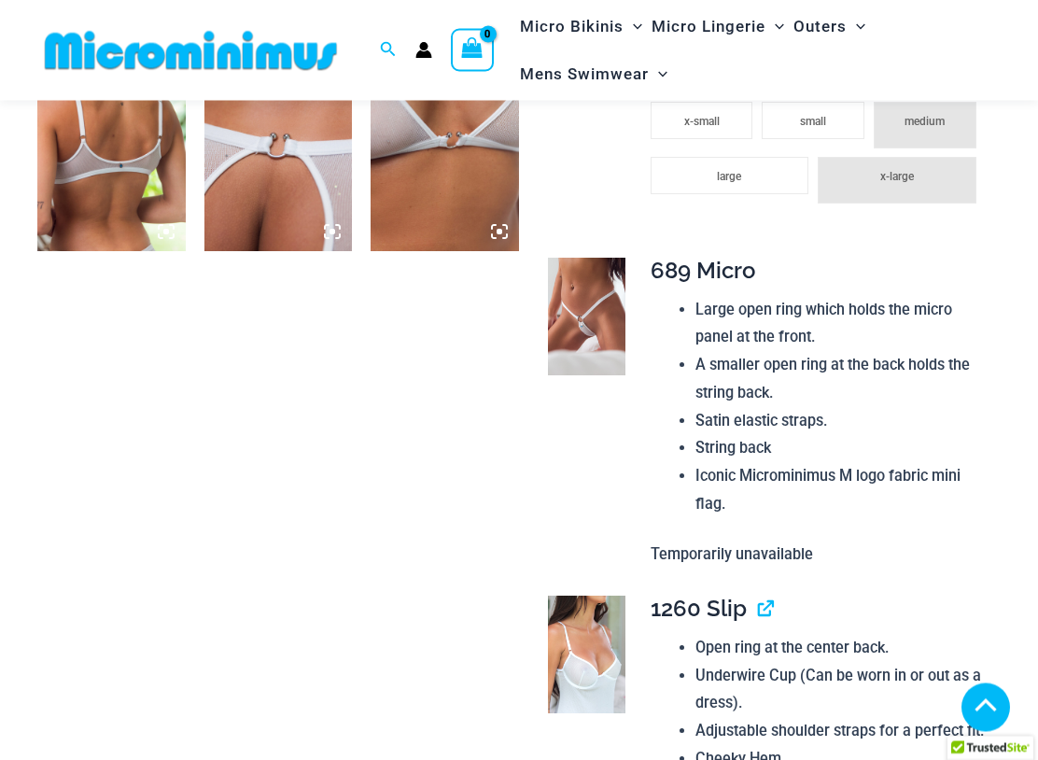
click at [606, 306] on img at bounding box center [587, 318] width 78 height 118
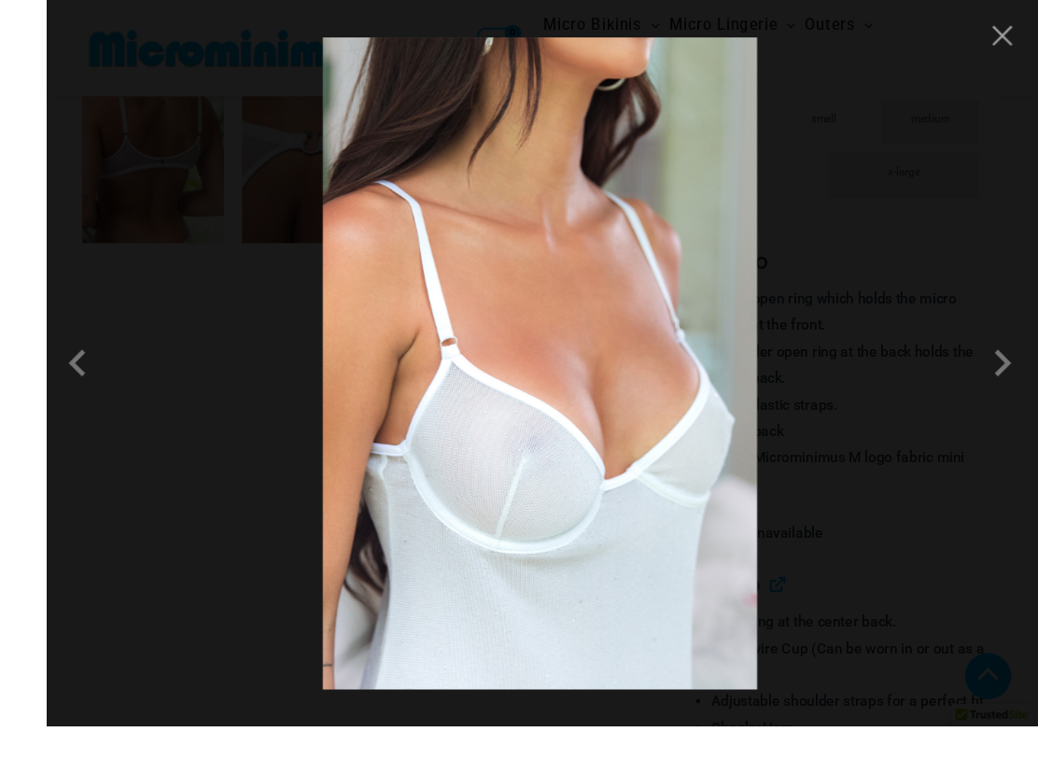
scroll to position [1375, 0]
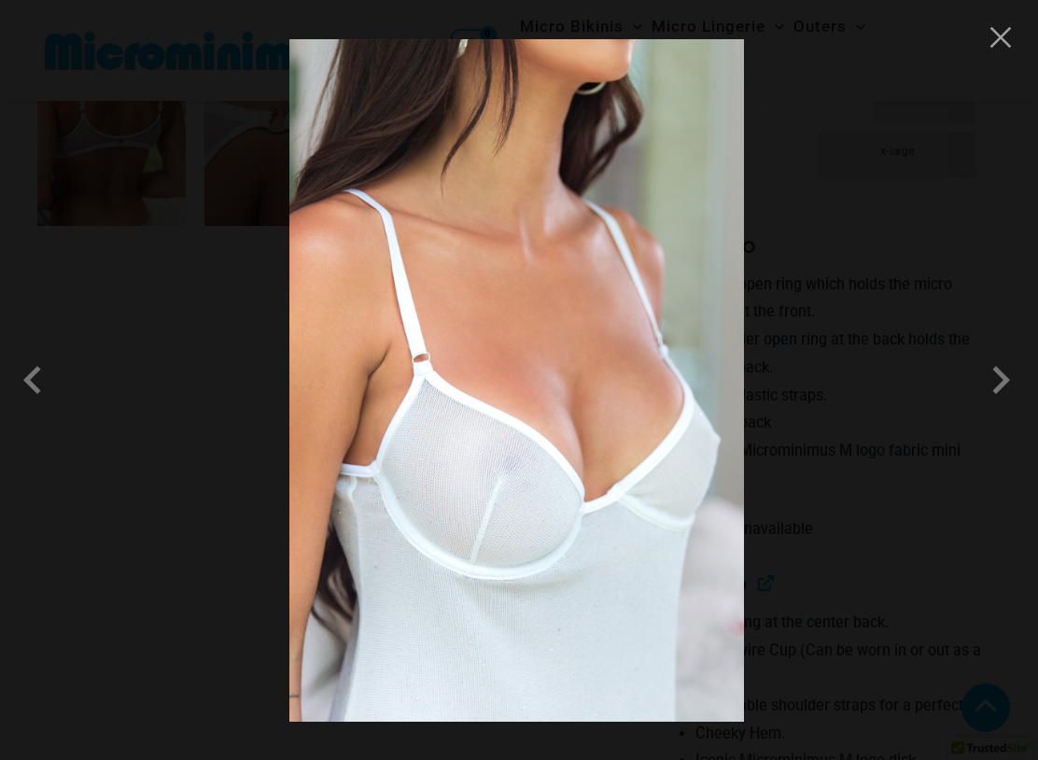
click at [1004, 384] on span at bounding box center [1001, 380] width 56 height 56
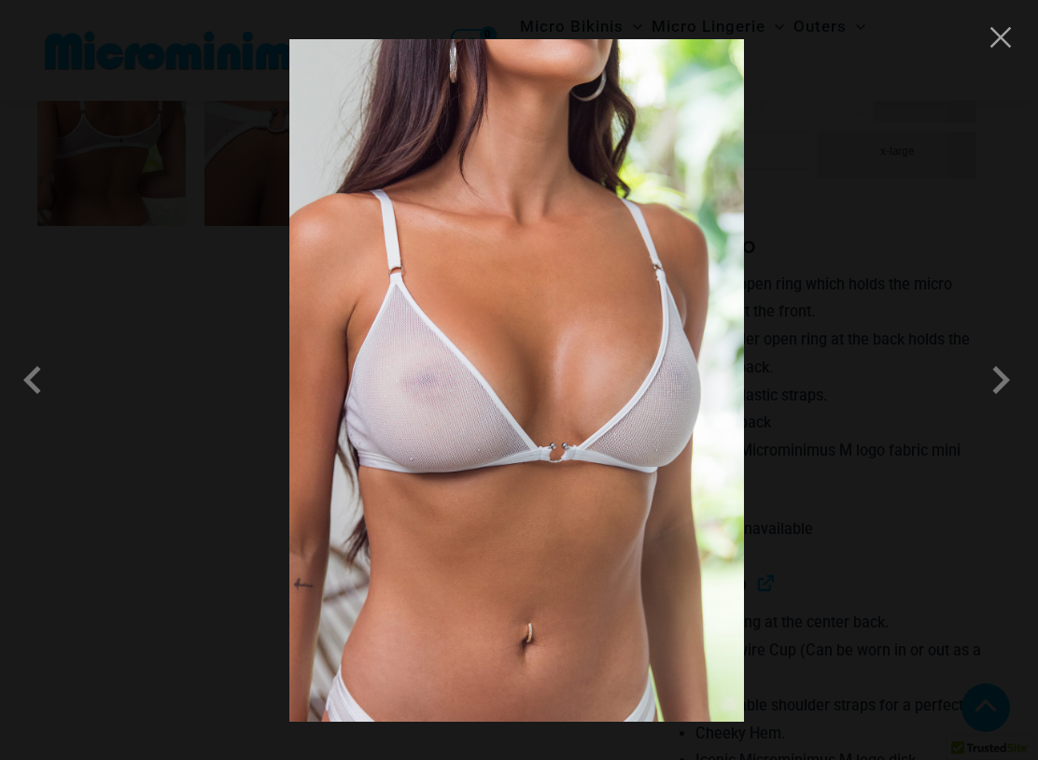
click at [997, 401] on span at bounding box center [1001, 380] width 56 height 56
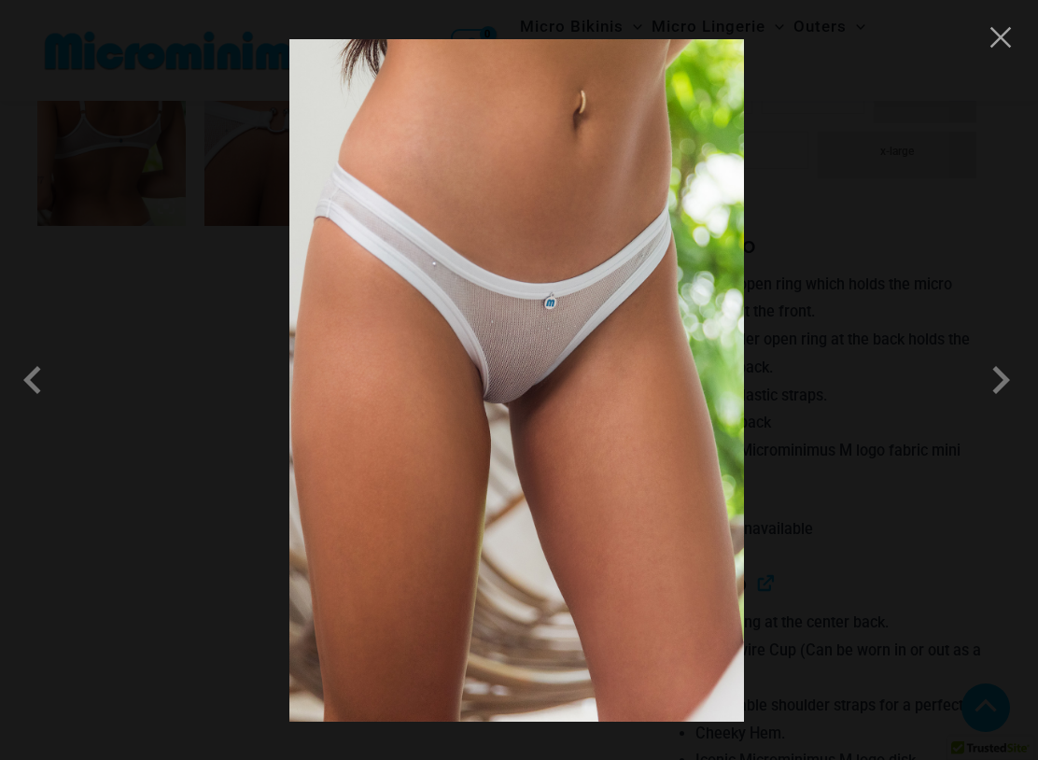
click at [991, 389] on span at bounding box center [1001, 380] width 56 height 56
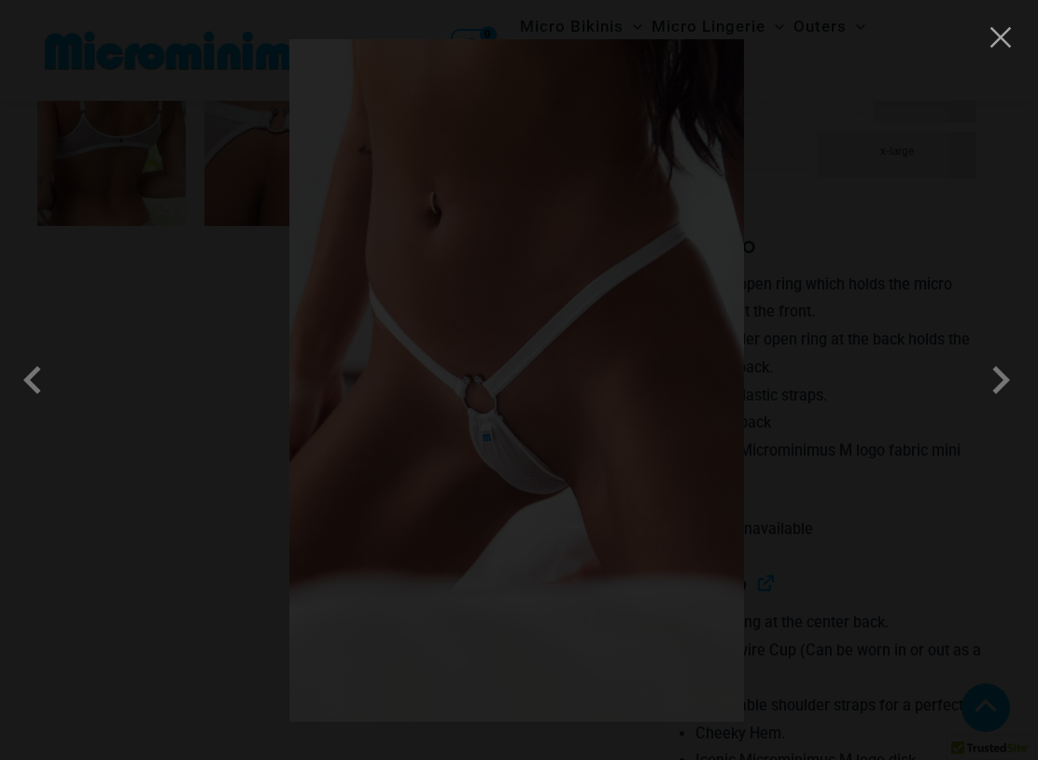
click at [1010, 396] on span at bounding box center [1001, 380] width 56 height 56
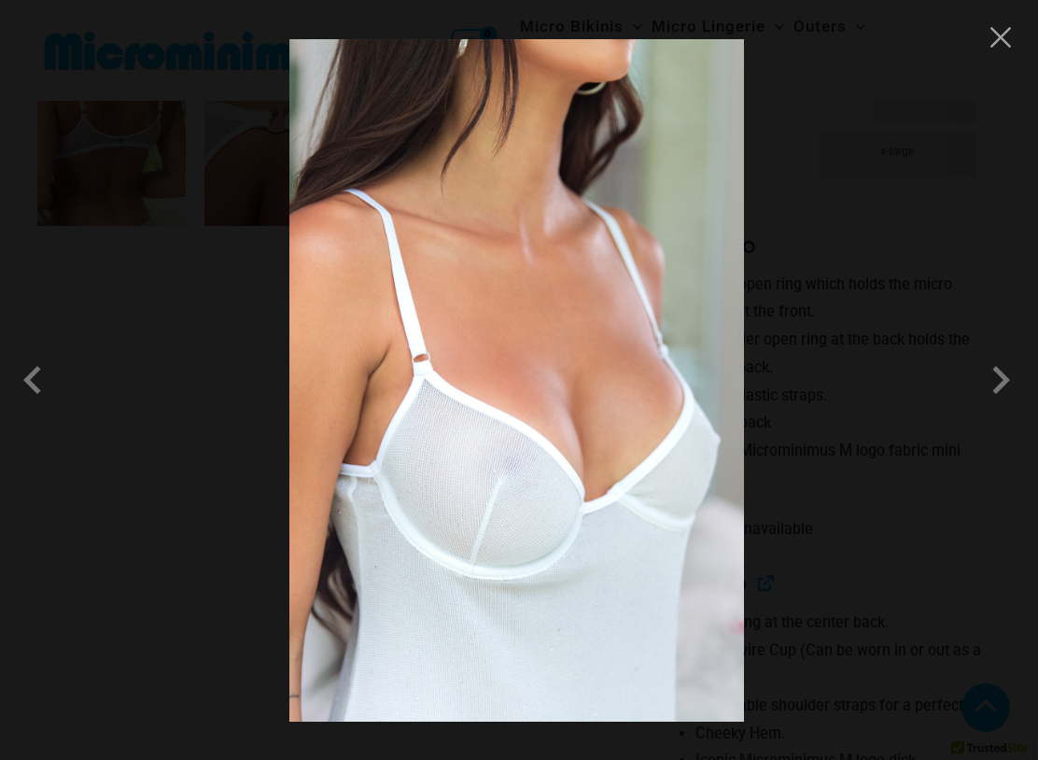
click at [1004, 35] on button "Close" at bounding box center [1001, 37] width 28 height 28
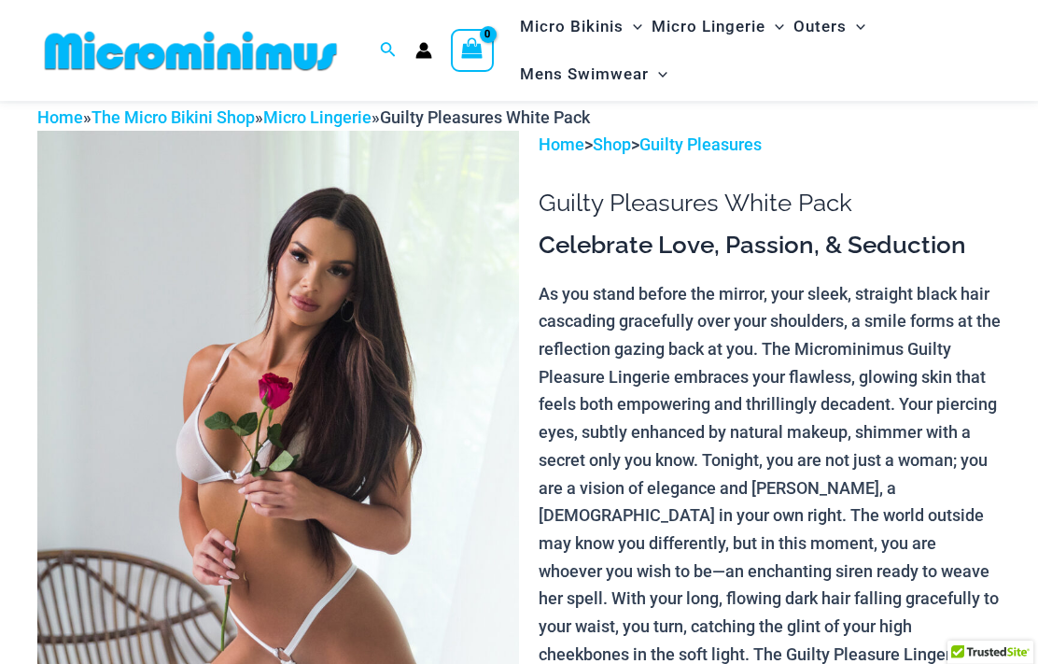
scroll to position [0, 0]
